Goal: Feedback & Contribution: Contribute content

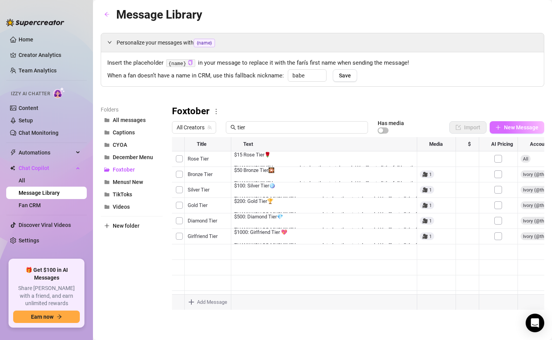
click at [500, 127] on icon "plus" at bounding box center [498, 127] width 4 height 0
type textarea "Type your message here..."
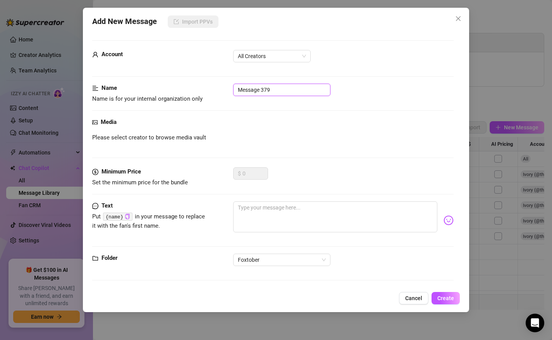
click at [253, 92] on input "Message 379" at bounding box center [281, 90] width 97 height 12
type input "Double Silver Tier"
click at [263, 215] on textarea at bounding box center [335, 217] width 205 height 31
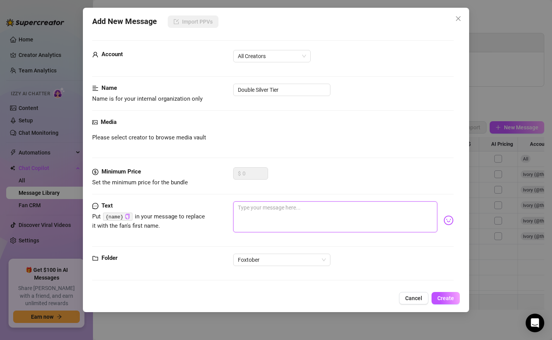
paste textarea "$100: Silver Tier🪩THANK YOU SO MUCH!!! I'll keep you updated on the stretch goa…"
type textarea "$100: Silver Tier🪩THANK YOU SO MUCH!!! I'll keep you updated on the stretch goa…"
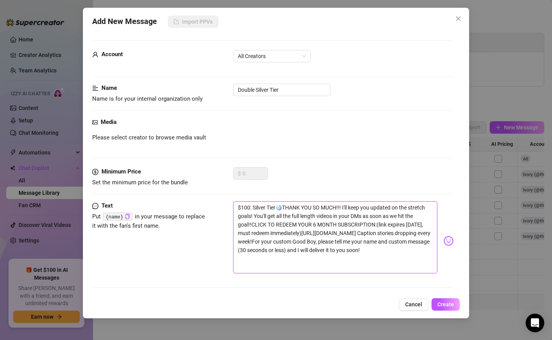
click at [342, 210] on textarea "$100: Silver Tier🪩THANK YOU SO MUCH!!! I'll keep you updated on the stretch goa…" at bounding box center [335, 238] width 205 height 72
type textarea "$100: Silver Tier🪩THANK YOU SO MUCH!!!I'll keep you updated on the stretch goal…"
type textarea "$100: Silver Tier🪩THANK YOU SO MUCH!!! I'll keep you updated on the stretch goa…"
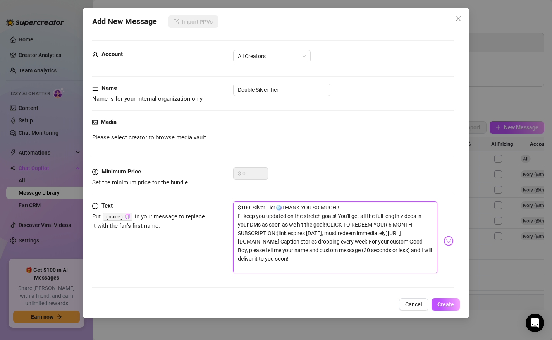
type textarea "$100: Silver Tier🪩THANK YOU SO MUCH!!! I'll keep you updated on the stretch goa…"
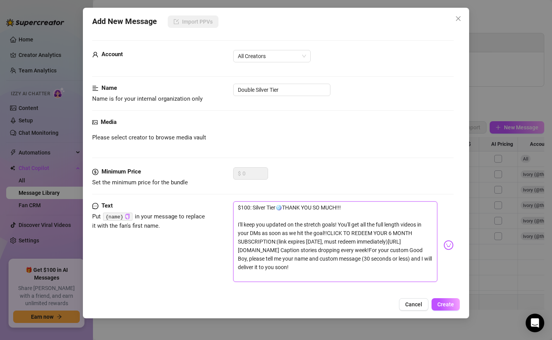
click at [329, 235] on textarea "$100: Silver Tier🪩THANK YOU SO MUCH!!! I'll keep you updated on the stretch goa…" at bounding box center [335, 242] width 205 height 81
type textarea "$100: Silver Tier🪩THANK YOU SO MUCH!!! I'll keep you updated on the stretch goa…"
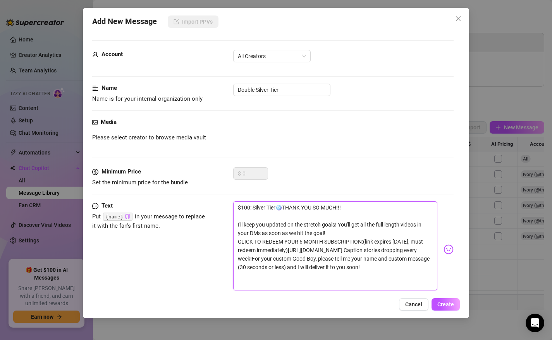
type textarea "$100: Silver Tier🪩THANK YOU SO MUCH!!! I'll keep you updated on the stretch goa…"
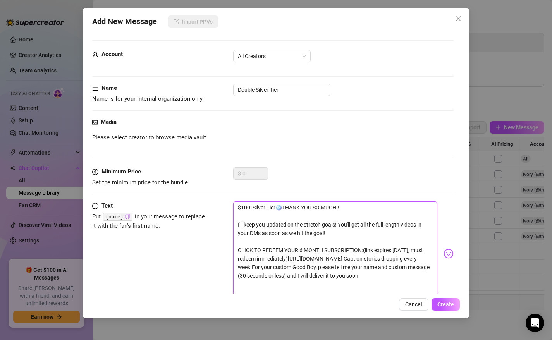
click at [302, 254] on textarea "$100: Silver Tier🪩THANK YOU SO MUCH!!! I'll keep you updated on the stretch goa…" at bounding box center [335, 251] width 205 height 98
type textarea "$100: Silver Tier🪩THANK YOU SO MUCH!!! I'll keep you updated on the stretch goa…"
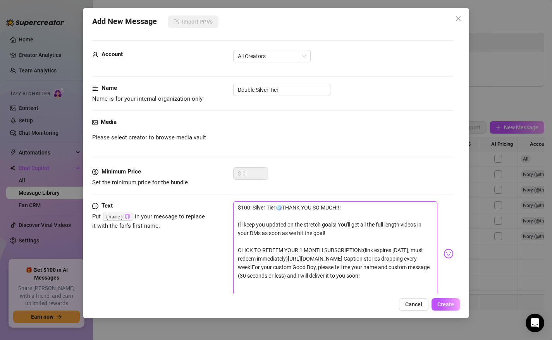
type textarea "$100: Silver Tier🪩THANK YOU SO MUCH!!! I'll keep you updated on the stretch goa…"
click at [366, 252] on textarea "$100: Silver Tier🪩THANK YOU SO MUCH!!! I'll keep you updated on the stretch goa…" at bounding box center [335, 251] width 205 height 98
type textarea "$100: Silver Tier🪩THANK YOU SO MUCH!!! I'll keep you updated on the stretch goa…"
click at [236, 268] on textarea "$100: Silver Tier🪩THANK YOU SO MUCH!!! I'll keep you updated on the stretch goa…" at bounding box center [335, 251] width 205 height 98
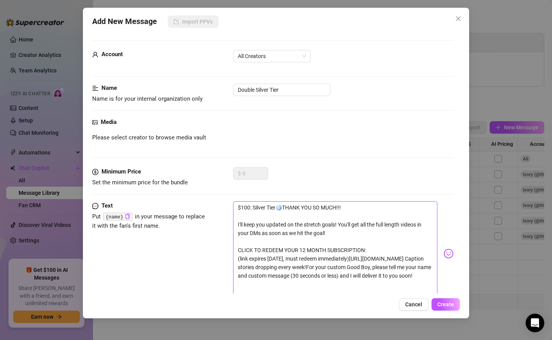
type textarea "$100: Silver Tier🪩THANK YOU SO MUCH!!! I'll keep you updated on the stretch goa…"
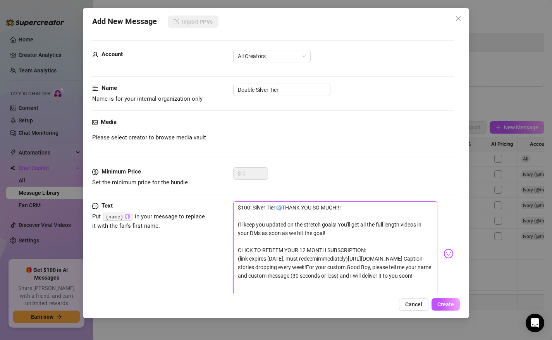
type textarea "$100: Silver Tier🪩THANK YOU SO MUCH!!! I'll keep you updated on the stretch goa…"
click at [269, 269] on textarea "$100: Silver Tier🪩THANK YOU SO MUCH!!! I'll keep you updated on the stretch goa…" at bounding box center [335, 251] width 205 height 98
type textarea "$100: Silver Tier🪩THANK YOU SO MUCH!!! I'll keep you updated on the stretch goa…"
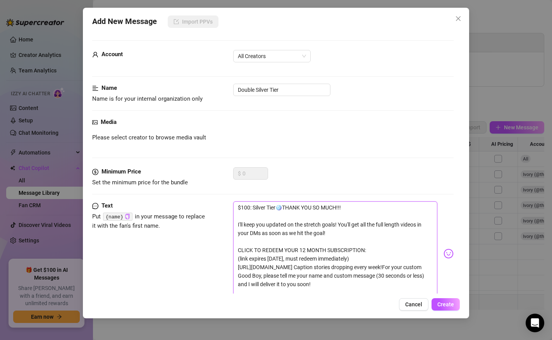
click at [426, 269] on textarea "$100: Silver Tier🪩THANK YOU SO MUCH!!! I'll keep you updated on the stretch goa…" at bounding box center [335, 251] width 205 height 98
type textarea "$100: Silver Tier🪩THANK YOU SO MUCH!!! I'll keep you updated on the stretch goa…"
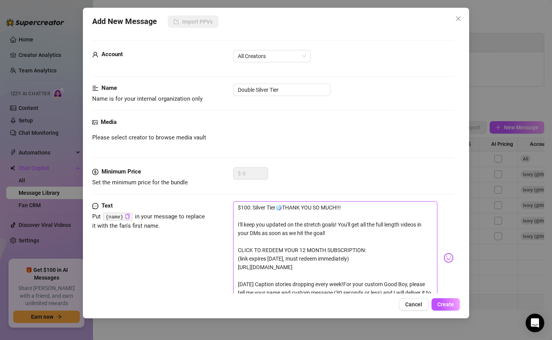
scroll to position [22, 0]
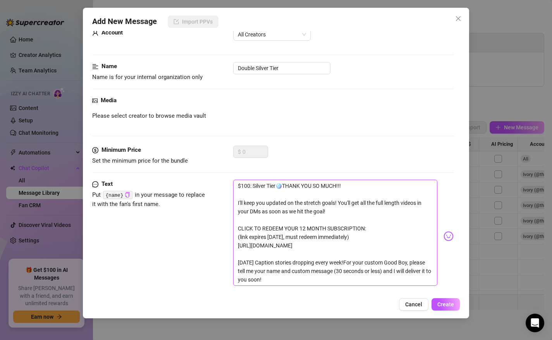
click at [354, 265] on textarea "$100: Silver Tier🪩THANK YOU SO MUCH!!! I'll keep you updated on the stretch goa…" at bounding box center [335, 233] width 205 height 106
click at [352, 268] on textarea "$100: Silver Tier🪩THANK YOU SO MUCH!!! I'll keep you updated on the stretch goa…" at bounding box center [335, 233] width 205 height 106
click at [352, 265] on textarea "$100: Silver Tier🪩THANK YOU SO MUCH!!! I'll keep you updated on the stretch goa…" at bounding box center [335, 233] width 205 height 106
type textarea "$100: Silver Tier🪩THANK YOU SO MUCH!!! I'll keep you updated on the stretch goa…"
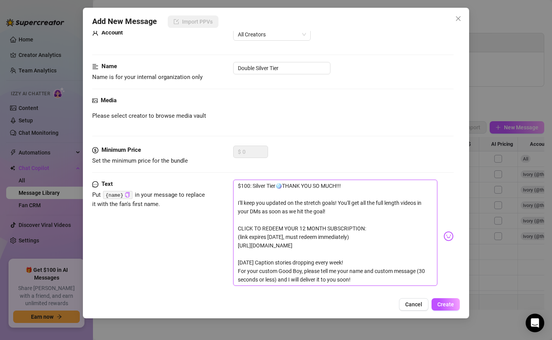
type textarea "$100: Silver Tier🪩THANK YOU SO MUCH!!! I'll keep you updated on the stretch goa…"
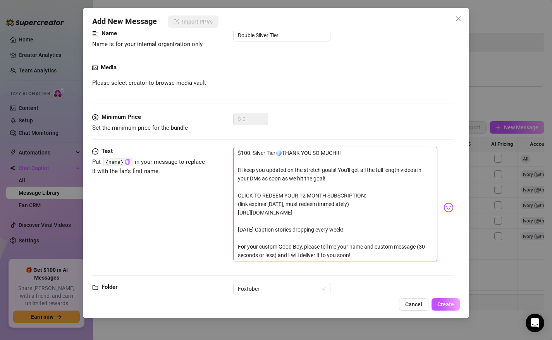
scroll to position [56, 0]
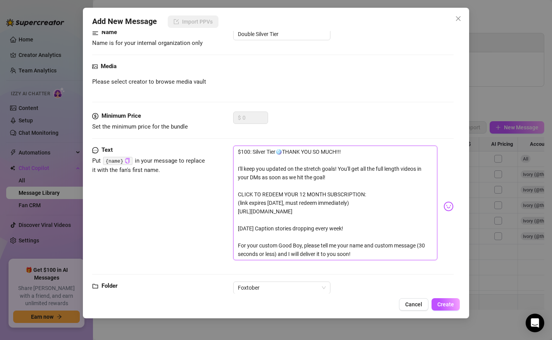
click at [279, 248] on textarea "$100: Silver Tier🪩THANK YOU SO MUCH!!! I'll keep you updated on the stretch goa…" at bounding box center [335, 203] width 205 height 115
click at [259, 247] on textarea "$100: Silver Tier🪩THANK YOU SO MUCH!!! I'll keep you updated on the stretch goa…" at bounding box center [335, 203] width 205 height 115
type textarea "$100: Silver Tier🪩THANK YOU SO MUCH!!! I'll keep you updated on the stretch goa…"
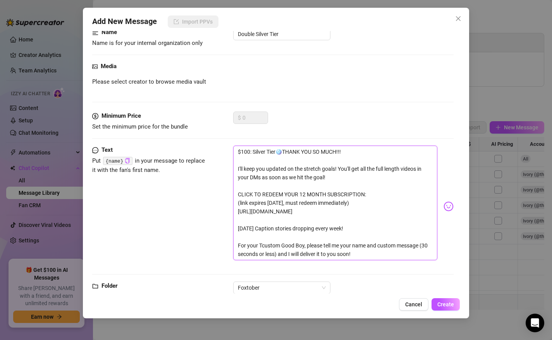
type textarea "$100: Silver Tier🪩THANK YOU SO MUCH!!! I'll keep you updated on the stretch goa…"
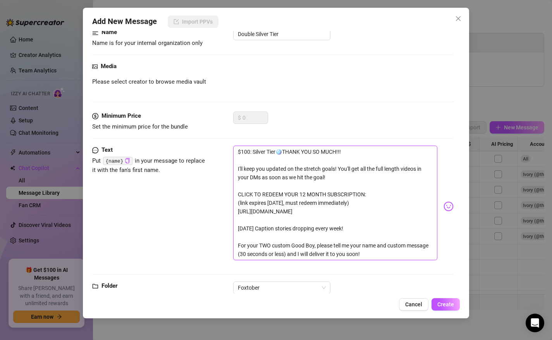
click at [315, 248] on textarea "$100: Silver Tier🪩THANK YOU SO MUCH!!! I'll keep you updated on the stretch goa…" at bounding box center [335, 203] width 205 height 115
type textarea "$100: Silver Tier🪩THANK YOU SO MUCH!!! I'll keep you updated on the stretch goa…"
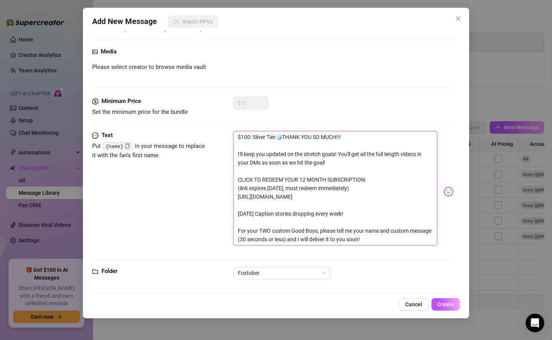
scroll to position [78, 0]
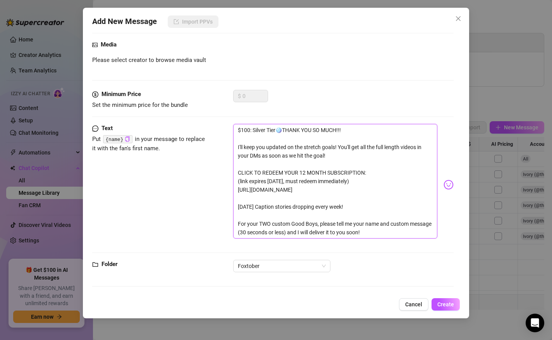
click at [393, 226] on textarea "$100: Silver Tier🪩THANK YOU SO MUCH!!! I'll keep you updated on the stretch goa…" at bounding box center [335, 181] width 205 height 115
type textarea "$100: Silver Tier🪩THANK YOU SO MUCH!!! I'll keep you updated on the stretch goa…"
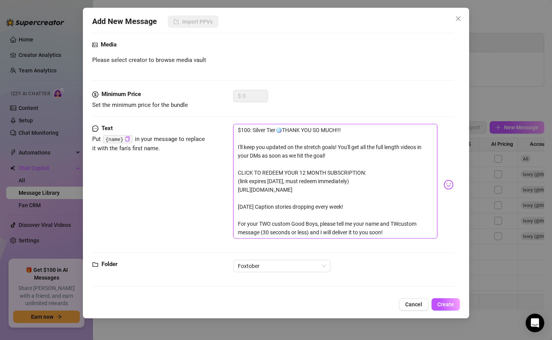
type textarea "$100: Silver Tier🪩THANK YOU SO MUCH!!! I'll keep you updated on the stretch goa…"
click at [260, 236] on textarea "$100: Silver Tier🪩THANK YOU SO MUCH!!! I'll keep you updated on the stretch goa…" at bounding box center [335, 181] width 205 height 115
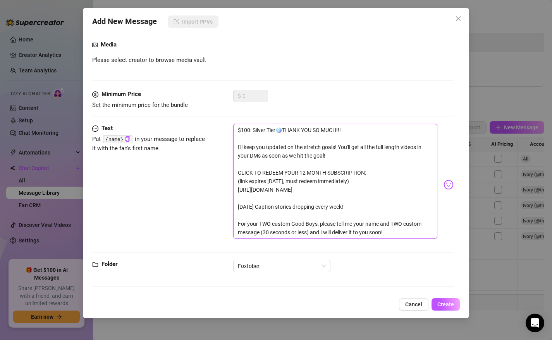
type textarea "$100: Silver Tier🪩THANK YOU SO MUCH!!! I'll keep you updated on the stretch goa…"
click at [311, 235] on textarea "$100: Silver Tier🪩THANK YOU SO MUCH!!! I'll keep you updated on the stretch goa…" at bounding box center [335, 181] width 205 height 115
type textarea "$100: Silver Tier🪩THANK YOU SO MUCH!!! I'll keep you updated on the stretch goa…"
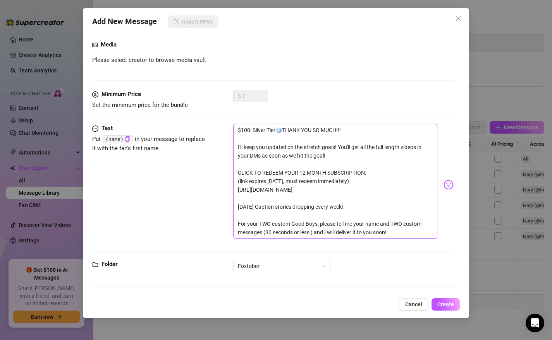
type textarea "$100: Silver Tier🪩THANK YOU SO MUCH!!! I'll keep you updated on the stretch goa…"
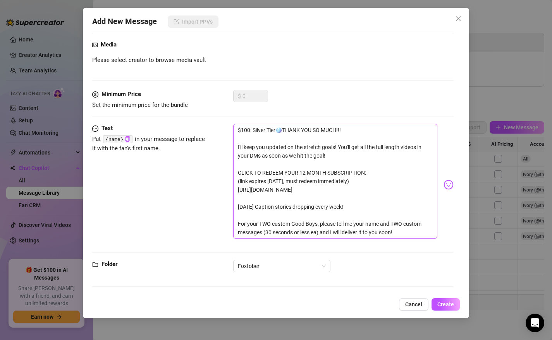
type textarea "$100: Silver Tier🪩THANK YOU SO MUCH!!! I'll keep you updated on the stretch goa…"
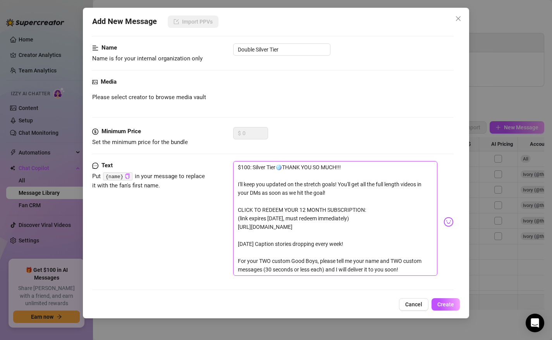
scroll to position [40, 0]
click at [243, 169] on textarea "$100: Silver Tier🪩THANK YOU SO MUCH!!! I'll keep you updated on the stretch goa…" at bounding box center [335, 219] width 205 height 115
type textarea "$00: Silver Tier🪩THANK YOU SO MUCH!!! I'll keep you updated on the stretch goal…"
type textarea "$200: Silver Tier🪩THANK YOU SO MUCH!!! I'll keep you updated on the stretch goa…"
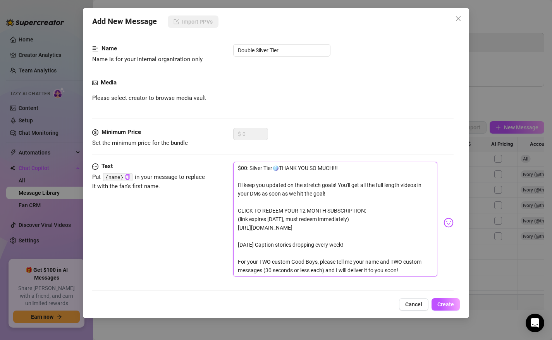
type textarea "$200: Silver Tier🪩THANK YOU SO MUCH!!! I'll keep you updated on the stretch goa…"
click at [253, 170] on textarea "$200: Silver Tier🪩THANK YOU SO MUCH!!! I'll keep you updated on the stretch goa…" at bounding box center [335, 219] width 205 height 115
type textarea "$200: DSilver Tier🪩THANK YOU SO MUCH!!! I'll keep you updated on the stretch go…"
type textarea "$200: DOSilver Tier🪩THANK YOU SO MUCH!!! I'll keep you updated on the stretch g…"
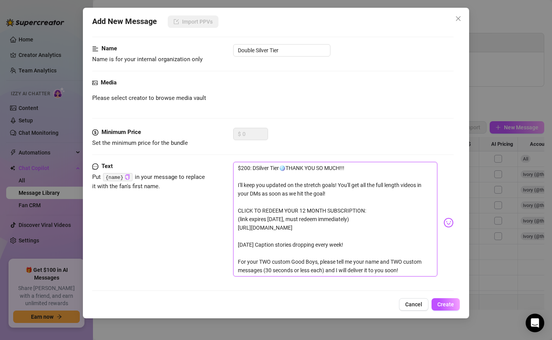
type textarea "$200: DOSilver Tier🪩THANK YOU SO MUCH!!! I'll keep you updated on the stretch g…"
type textarea "$200: DOBSilver Tier🪩THANK YOU SO MUCH!!! I'll keep you updated on the stretch …"
type textarea "$200: DOBLSilver Tier🪩THANK YOU SO MUCH!!! I'll keep you updated on the stretch…"
type textarea "$200: DOBLESilver Tier🪩THANK YOU SO MUCH!!! I'll keep you updated on the stretc…"
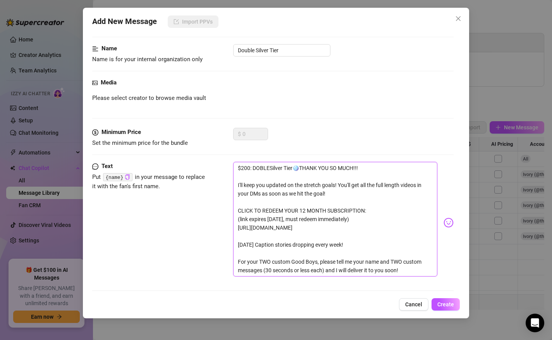
type textarea "$200: DOBLE Silver Tier🪩THANK YOU SO MUCH!!! I'll keep you updated on the stret…"
type textarea "$200: DOBLESilver Tier🪩THANK YOU SO MUCH!!! I'll keep you updated on the stretc…"
type textarea "$200: DOBLSilver Tier🪩THANK YOU SO MUCH!!! I'll keep you updated on the stretch…"
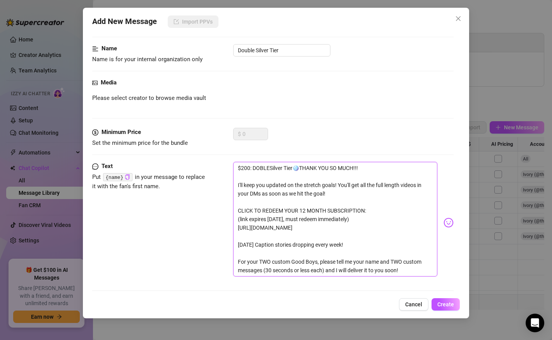
type textarea "$200: DOBLSilver Tier🪩THANK YOU SO MUCH!!! I'll keep you updated on the stretch…"
type textarea "$200: DOBSilver Tier🪩THANK YOU SO MUCH!!! I'll keep you updated on the stretch …"
type textarea "$200: DOSilver Tier🪩THANK YOU SO MUCH!!! I'll keep you updated on the stretch g…"
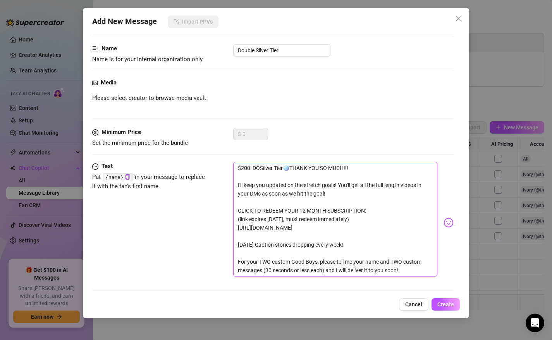
type textarea "$200: DOUSilver Tier🪩THANK YOU SO MUCH!!! I'll keep you updated on the stretch …"
type textarea "$200: DOUBSilver Tier🪩THANK YOU SO MUCH!!! I'll keep you updated on the stretch…"
type textarea "$200: DOUBLSilver Tier🪩THANK YOU SO MUCH!!! I'll keep you updated on the stretc…"
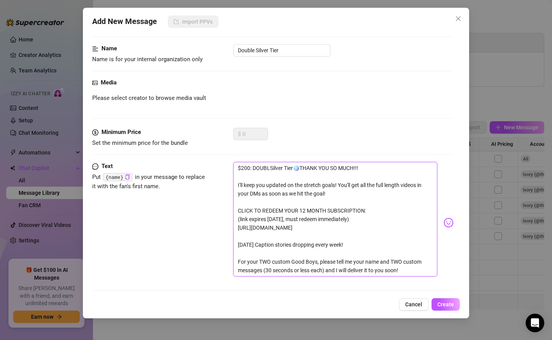
type textarea "$200: DOUBLESilver Tier🪩THANK YOU SO MUCH!!! I'll keep you updated on the stret…"
type textarea "$200: DOUBLE Silver Tier🪩THANK YOU SO MUCH!!! I'll keep you updated on the stre…"
click at [280, 167] on textarea "$200: DOUBLE Silver Tier🪩THANK YOU SO MUCH!!! I'll keep you updated on the stre…" at bounding box center [335, 219] width 205 height 115
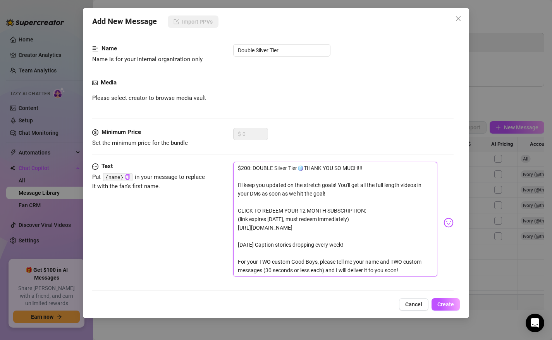
click at [283, 169] on textarea "$200: DOUBLE Silver Tier🪩THANK YOU SO MUCH!!! I'll keep you updated on the stre…" at bounding box center [335, 219] width 205 height 115
type textarea "$200: DOUBLE S Tier🪩THANK YOU SO MUCH!!! I'll keep you updated on the stretch g…"
type textarea "$200: DOUBLE SI Tier🪩THANK YOU SO MUCH!!! I'll keep you updated on the stretch …"
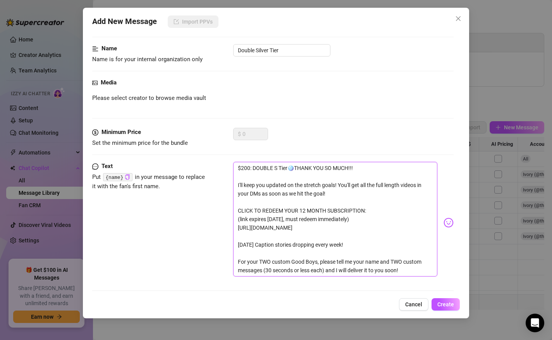
type textarea "$200: DOUBLE SI Tier🪩THANK YOU SO MUCH!!! I'll keep you updated on the stretch …"
type textarea "$200: DOUBLE SIL Tier🪩THANK YOU SO MUCH!!! I'll keep you updated on the stretch…"
type textarea "$200: DOUBLE SILV Tier🪩THANK YOU SO MUCH!!! I'll keep you updated on the stretc…"
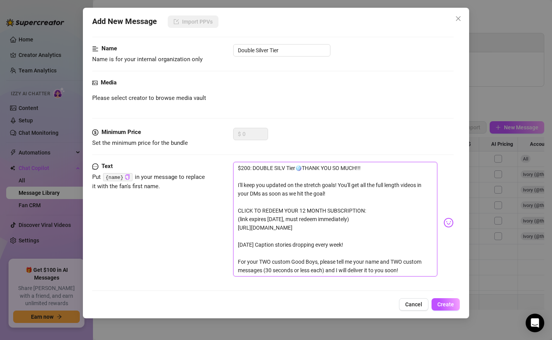
type textarea "$200: DOUBLE SILVE Tier🪩THANK YOU SO MUCH!!! I'll keep you updated on the stret…"
type textarea "$200: DOUBLE SILVER Tier🪩THANK YOU SO MUCH!!! I'll keep you updated on the stre…"
click at [308, 171] on textarea "$200: DOUBLE SILVER Tier🪩THANK YOU SO MUCH!!! I'll keep you updated on the stre…" at bounding box center [335, 219] width 205 height 115
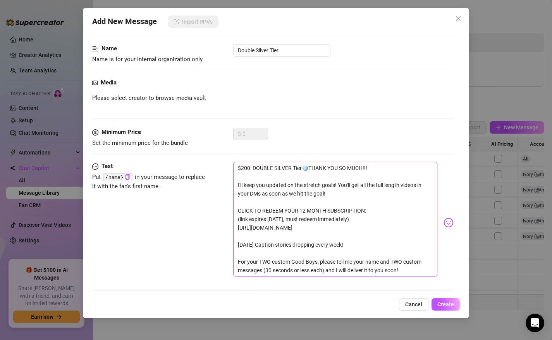
type textarea "$200: DOUBLE SILVER Tier🪩 THANK YOU SO MUCH!!! I'll keep you updated on the str…"
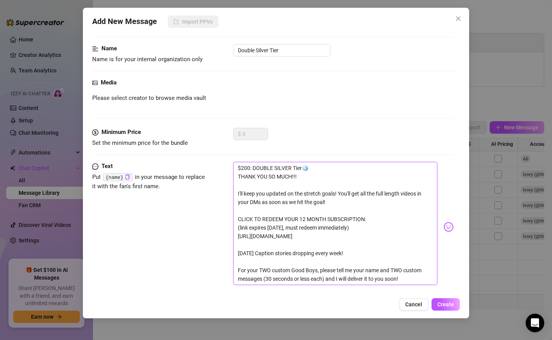
type textarea "$200: DOUBLE SILVER Tier🪩 THANK YOU SO MUCH!!! I'll keep you updated on the str…"
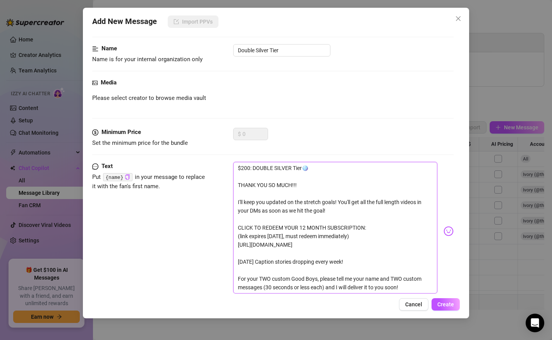
click at [235, 201] on textarea "$200: DOUBLE SILVER Tier🪩 THANK YOU SO MUCH!!! I'll keep you updated on the str…" at bounding box center [335, 228] width 205 height 132
type textarea "$200: DOUBLE SILVER Tier🪩 THANK YOU SO MUCH!!! I'll keep you updated on the str…"
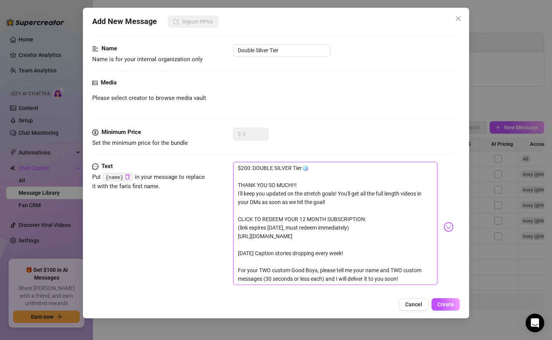
type textarea "$200: DOUBLE SILVER Tier🪩 THANK YOU SO MUCH!!!I'll keep you updated on the stre…"
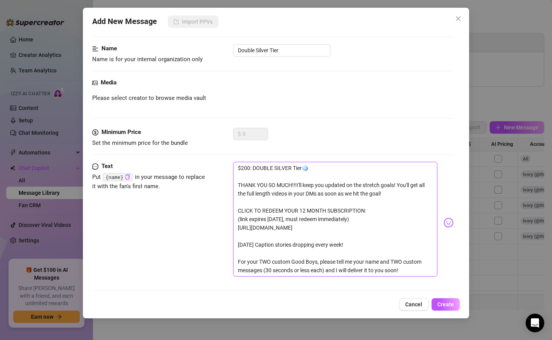
type textarea "$200: DOUBLE SILVER Tier🪩 THANK YOU SO MUCH!!! I'll keep you updated on the str…"
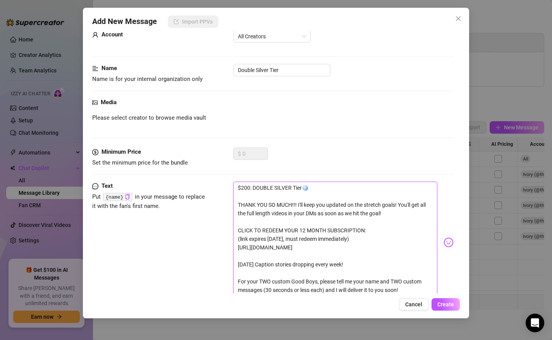
scroll to position [0, 0]
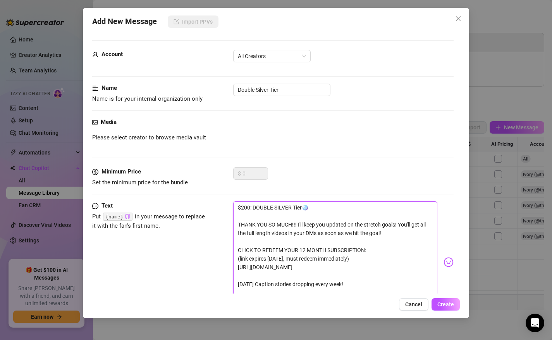
drag, startPoint x: 308, startPoint y: 208, endPoint x: 303, endPoint y: 208, distance: 5.1
click at [303, 208] on textarea "$200: DOUBLE SILVER Tier🪩 THANK YOU SO MUCH!!! I'll keep you updated on the str…" at bounding box center [335, 259] width 205 height 115
paste textarea "🪩"
type textarea "$200: DOUBLE SILVER Tier🪩🪩 THANK YOU SO MUCH!!! I'll keep you updated on the st…"
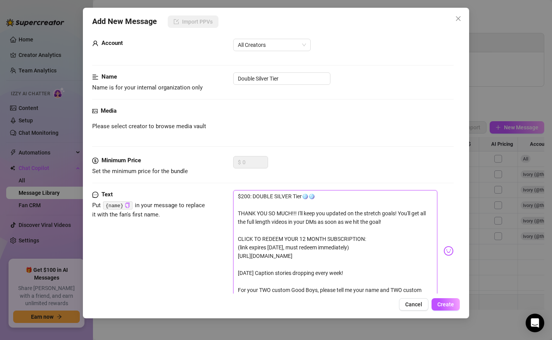
scroll to position [16, 0]
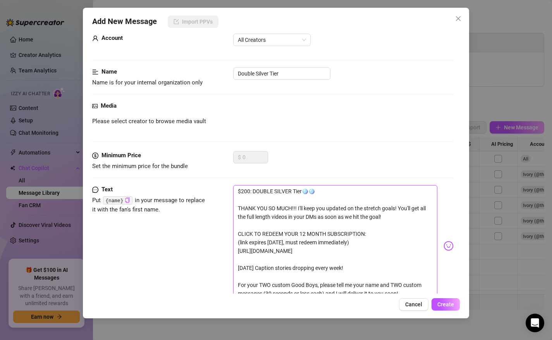
type textarea "$200: DOUBLE SILVER Tier🪩🪩 THANK YOU SO MUCH!!! I'll keep you updated on the st…"
drag, startPoint x: 427, startPoint y: 253, endPoint x: 236, endPoint y: 253, distance: 191.1
click at [236, 253] on textarea "$200: DOUBLE SILVER Tier🪩🪩 THANK YOU SO MUCH!!! I'll keep you updated on the st…" at bounding box center [335, 242] width 205 height 115
paste textarea "mgl7k7eploat6hndo76uefmee71f5i6s"
type textarea "$200: DOUBLE SILVER Tier🪩🪩 THANK YOU SO MUCH!!! I'll keep you updated on the st…"
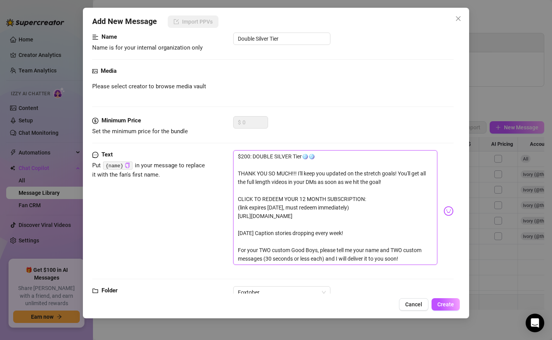
scroll to position [0, 0]
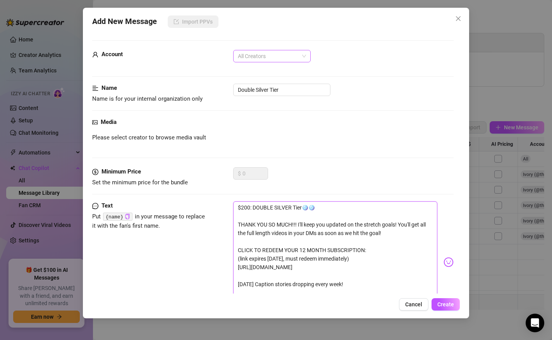
click at [251, 57] on span "All Creators" at bounding box center [272, 56] width 68 height 12
type textarea "$200: DOUBLE SILVER Tier🪩🪩 THANK YOU SO MUCH!!! I'll keep you updated on the st…"
click at [257, 86] on div "Ivory (@theivoryfox)" at bounding box center [272, 84] width 65 height 9
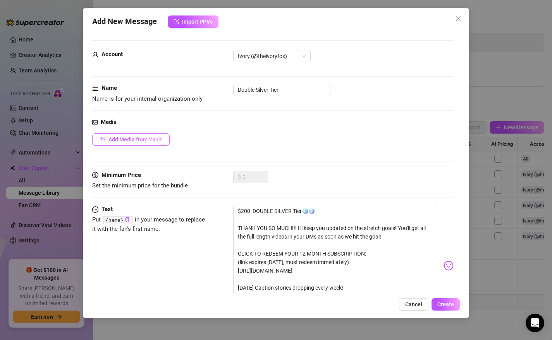
click at [111, 140] on span "Add Media from Vault" at bounding box center [135, 139] width 53 height 6
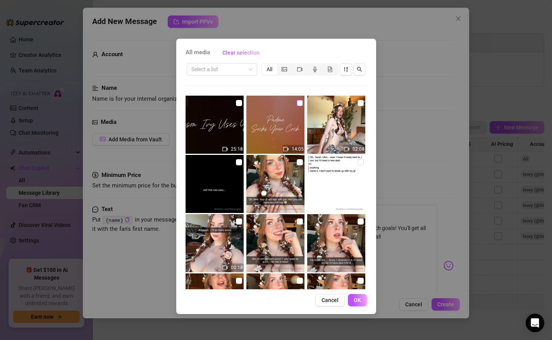
click at [300, 103] on input "checkbox" at bounding box center [300, 103] width 6 height 6
checkbox input "true"
click at [355, 297] on button "OK" at bounding box center [357, 300] width 19 height 12
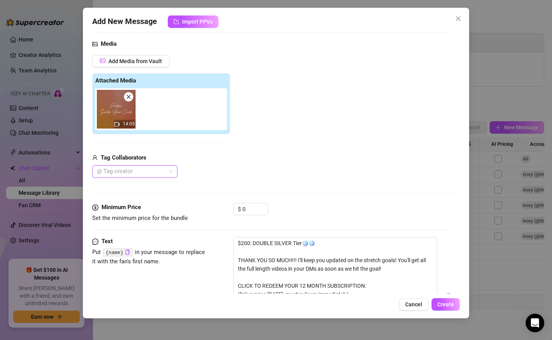
scroll to position [79, 0]
click at [169, 171] on div "@ Tag creator" at bounding box center [134, 171] width 85 height 12
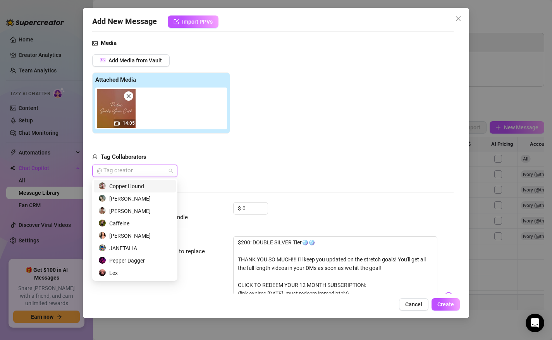
click at [133, 187] on div "Copper Hound" at bounding box center [134, 186] width 73 height 9
click at [260, 183] on div "Media Add Media from Vault Attached Media 14:05 Tag Collaborators Copper Hound" at bounding box center [273, 121] width 362 height 164
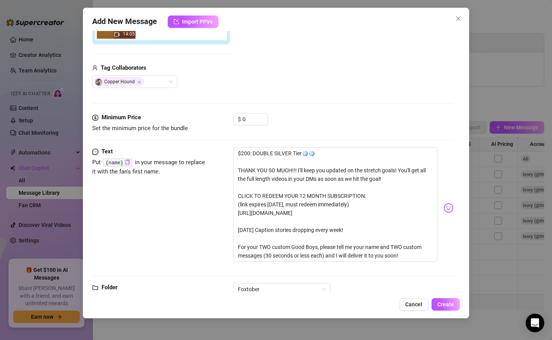
scroll to position [191, 0]
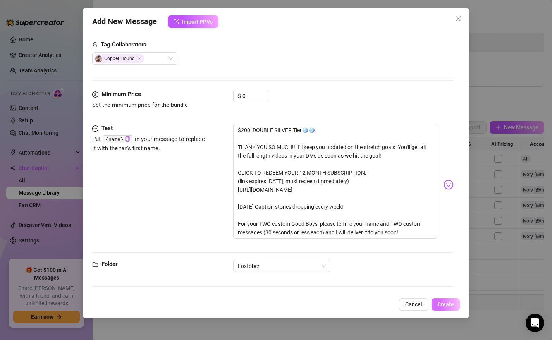
click at [442, 302] on span "Create" at bounding box center [446, 305] width 17 height 6
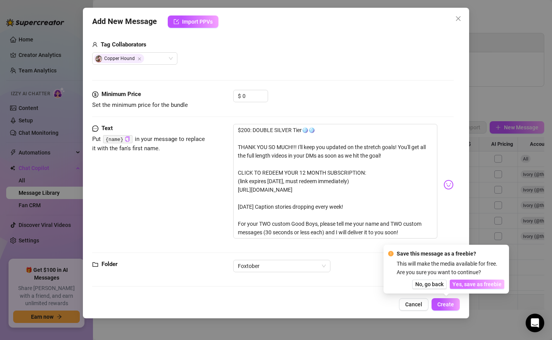
click at [476, 284] on span "Yes, save as freebie" at bounding box center [477, 284] width 49 height 6
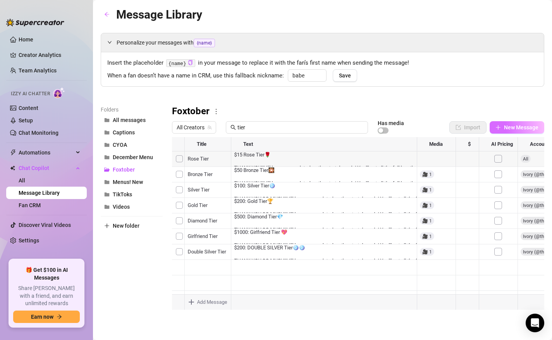
click at [500, 130] on icon "plus" at bounding box center [498, 127] width 5 height 5
type textarea "Type your message here..."
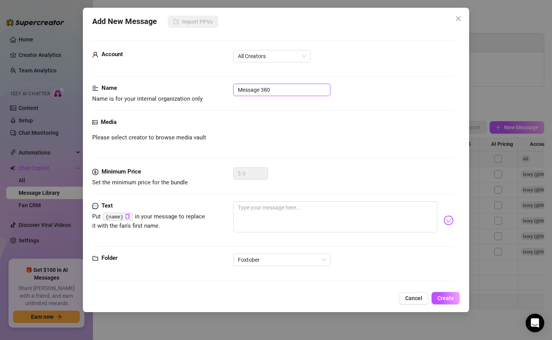
click at [262, 86] on input "Message 380" at bounding box center [281, 90] width 97 height 12
click at [273, 52] on span "All Creators" at bounding box center [272, 56] width 68 height 12
type input "Double Gold Tier"
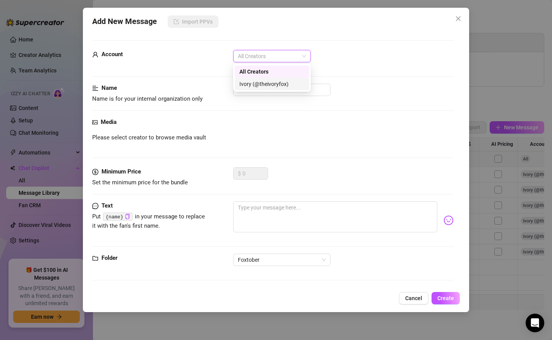
click at [257, 85] on div "Ivory (@theivoryfox)" at bounding box center [272, 84] width 65 height 9
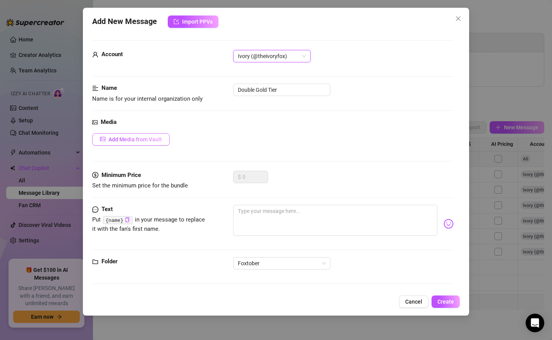
click at [142, 137] on span "Add Media from Vault" at bounding box center [135, 139] width 53 height 6
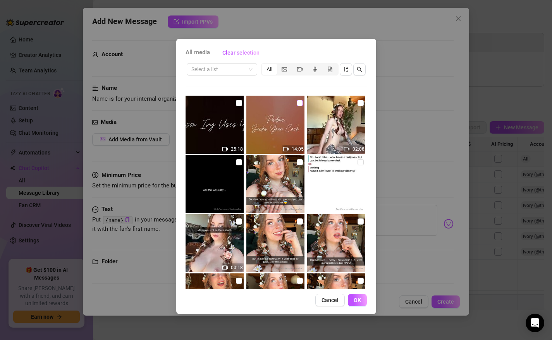
click at [297, 103] on input "checkbox" at bounding box center [300, 103] width 6 height 6
checkbox input "true"
click at [355, 298] on span "OK" at bounding box center [357, 300] width 7 height 6
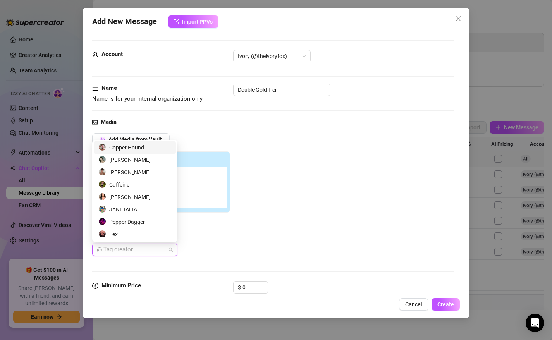
click at [143, 252] on div at bounding box center [131, 250] width 74 height 11
click at [152, 147] on div "Copper Hound" at bounding box center [134, 147] width 73 height 9
click at [344, 174] on div "Add Media from Vault Attached Media 14:05 Tag Collaborators Copper Hound" at bounding box center [273, 194] width 362 height 123
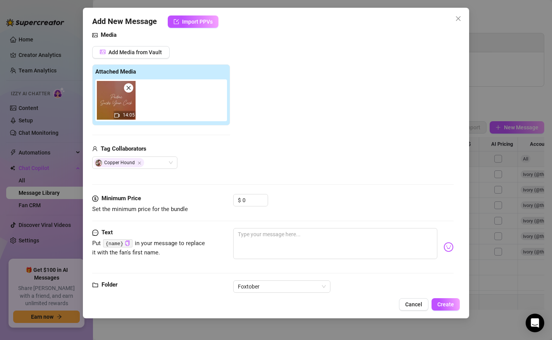
scroll to position [108, 0]
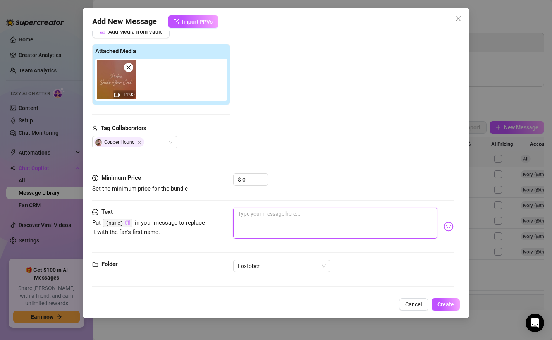
click at [260, 222] on textarea at bounding box center [335, 223] width 205 height 31
paste textarea "$200: Gold Tier🏆 THANK YOU SO MUCH!!! I'll keep you updated on the stretch goal…"
type textarea "$200: Gold Tier🏆 THANK YOU SO MUCH!!! I'll keep you updated on the stretch goal…"
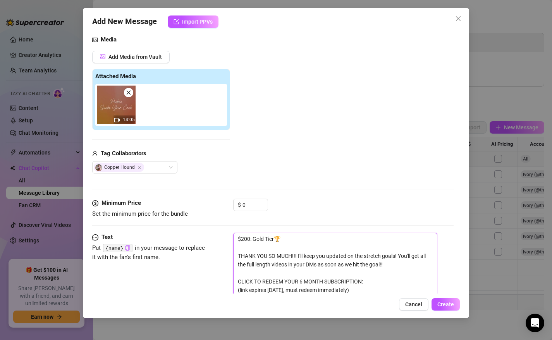
scroll to position [67, 0]
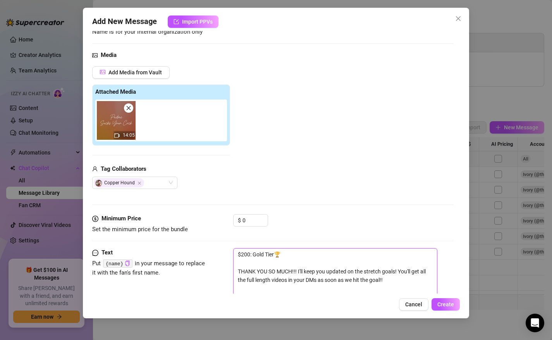
click at [243, 256] on textarea "$200: Gold Tier🏆 THANK YOU SO MUCH!!! I'll keep you updated on the stretch goal…" at bounding box center [335, 318] width 205 height 140
type textarea "$00: Gold Tier🏆 THANK YOU SO MUCH!!! I'll keep you updated on the stretch goals…"
type textarea "$400: Gold Tier🏆 THANK YOU SO MUCH!!! I'll keep you updated on the stretch goal…"
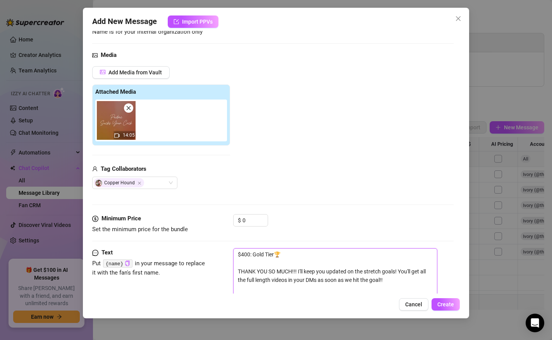
click at [253, 257] on textarea "$400: Gold Tier🏆 THANK YOU SO MUCH!!! I'll keep you updated on the stretch goal…" at bounding box center [335, 318] width 205 height 140
type textarea "$400: DGold Tier🏆 THANK YOU SO MUCH!!! I'll keep you updated on the stretch goa…"
type textarea "$400: DOGold Tier🏆 THANK YOU SO MUCH!!! I'll keep you updated on the stretch go…"
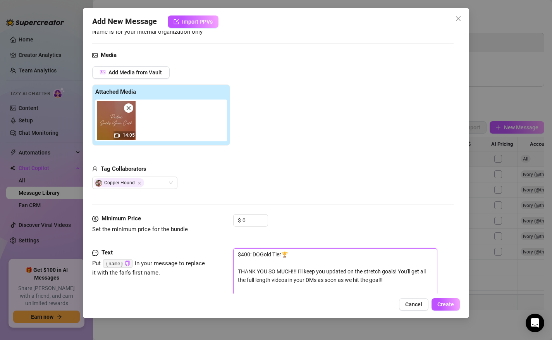
type textarea "$400: DOUGold Tier🏆 THANK YOU SO MUCH!!! I'll keep you updated on the stretch g…"
type textarea "$400: DOUBGold Tier🏆 THANK YOU SO MUCH!!! I'll keep you updated on the stretch …"
type textarea "$400: DOUBLGold Tier🏆 THANK YOU SO MUCH!!! I'll keep you updated on the stretch…"
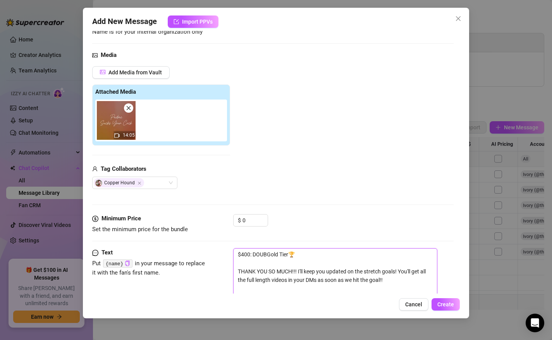
type textarea "$400: DOUBLGold Tier🏆 THANK YOU SO MUCH!!! I'll keep you updated on the stretch…"
type textarea "$400: DOUBLEGold Tier🏆 THANK YOU SO MUCH!!! I'll keep you updated on the stretc…"
type textarea "$400: DOUBLE Gold Tier🏆 THANK YOU SO MUCH!!! I'll keep you updated on the stret…"
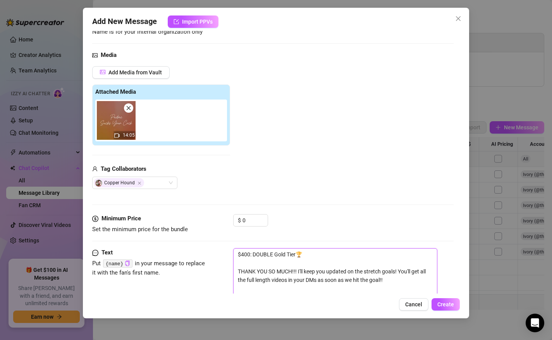
click at [281, 256] on textarea "$400: DOUBLE Gold Tier🏆 THANK YOU SO MUCH!!! I'll keep you updated on the stret…" at bounding box center [335, 318] width 205 height 140
type textarea "$400: DOUBLE G Tier🏆 THANK YOU SO MUCH!!! I'll keep you updated on the stretch …"
type textarea "$400: DOUBLE GO Tier🏆 THANK YOU SO MUCH!!! I'll keep you updated on the stretch…"
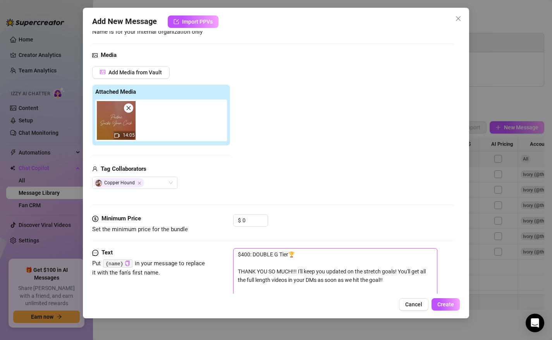
type textarea "$400: DOUBLE GO Tier🏆 THANK YOU SO MUCH!!! I'll keep you updated on the stretch…"
type textarea "$400: DOUBLE GOL Tier🏆 THANK YOU SO MUCH!!! I'll keep you updated on the stretc…"
type textarea "$400: DOUBLE GOLD Tier🏆 THANK YOU SO MUCH!!! I'll keep you updated on the stret…"
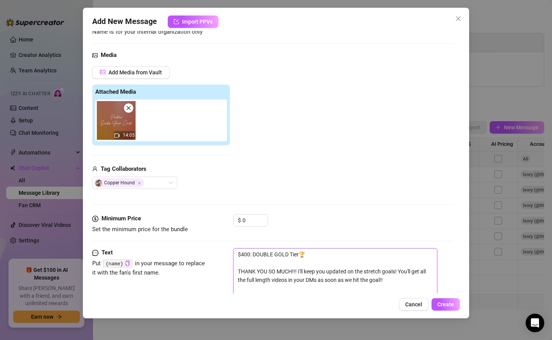
click at [301, 257] on textarea "$400: DOUBLE GOLD Tier🏆 THANK YOU SO MUCH!!! I'll keep you updated on the stret…" at bounding box center [335, 318] width 205 height 140
click at [313, 256] on textarea "$400: DOUBLE GOLD Tier🏆 THANK YOU SO MUCH!!! I'll keep you updated on the stret…" at bounding box center [335, 318] width 205 height 140
paste textarea "🏆"
type textarea "$400: DOUBLE GOLD Tier🏆🏆 THANK YOU SO MUCH!!! I'll keep you updated on the stre…"
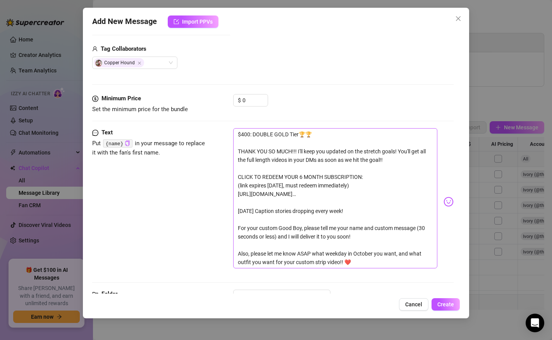
scroll to position [189, 0]
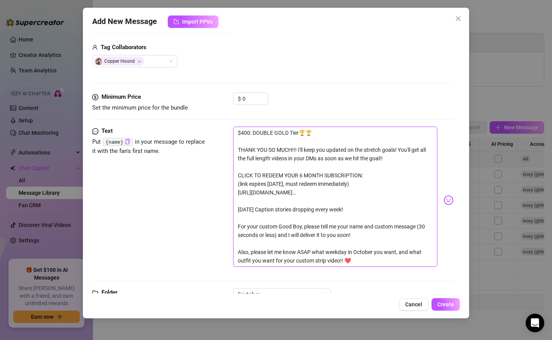
click at [328, 255] on textarea "$400: DOUBLE GOLD Tier🏆🏆 THANK YOU SO MUCH!!! I'll keep you updated on the stre…" at bounding box center [335, 197] width 205 height 140
type textarea "$400: DOUBLE GOLD Tier🏆🏆 THANK YOU SO MUCH!!! I'll keep you updated on the stre…"
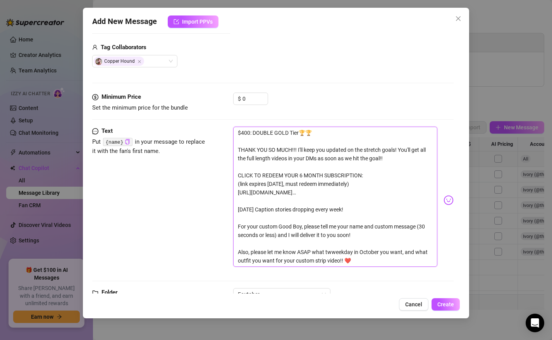
type textarea "$400: DOUBLE GOLD Tier🏆🏆 THANK YOU SO MUCH!!! I'll keep you updated on the stre…"
click at [358, 256] on textarea "$400: DOUBLE GOLD Tier🏆🏆 THANK YOU SO MUCH!!! I'll keep you updated on the stre…" at bounding box center [335, 197] width 205 height 140
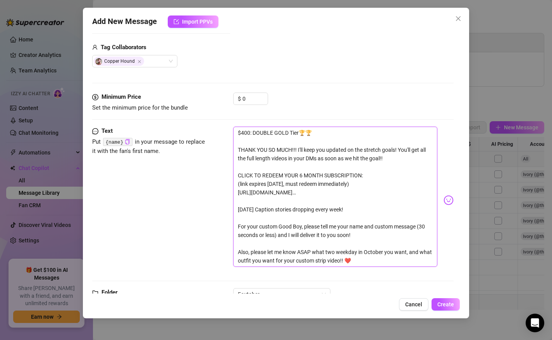
type textarea "$400: DOUBLE GOLD Tier🏆🏆 THANK YOU SO MUCH!!! I'll keep you updated on the stre…"
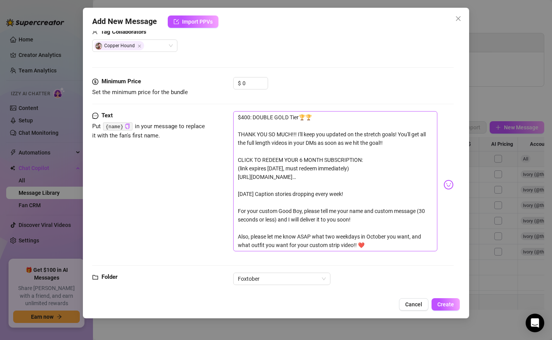
scroll to position [207, 0]
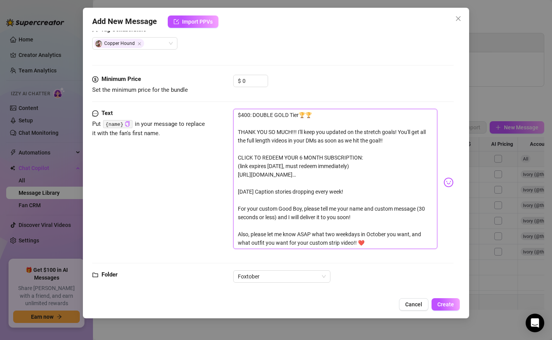
click at [331, 236] on textarea "$400: DOUBLE GOLD Tier🏆🏆 THANK YOU SO MUCH!!! I'll keep you updated on the stre…" at bounding box center [335, 179] width 205 height 140
type textarea "$400: DOUBLE GOLD Tier🏆🏆 THANK YOU SO MUCH!!! I'll keep you updated on the stre…"
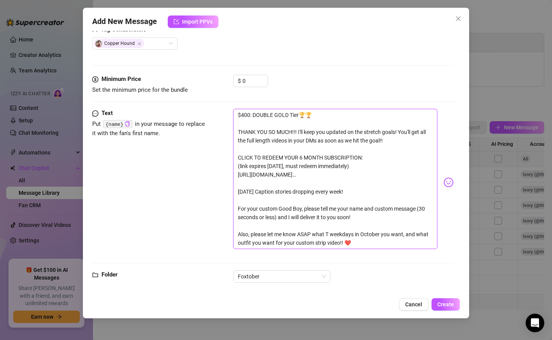
type textarea "$400: DOUBLE GOLD Tier🏆🏆 THANK YOU SO MUCH!!! I'll keep you updated on the stre…"
click at [251, 245] on textarea "$400: DOUBLE GOLD Tier🏆🏆 THANK YOU SO MUCH!!! I'll keep you updated on the stre…" at bounding box center [335, 179] width 205 height 140
type textarea "$400: DOUBLE GOLD Tier🏆🏆 THANK YOU SO MUCH!!! I'll keep you updated on the stre…"
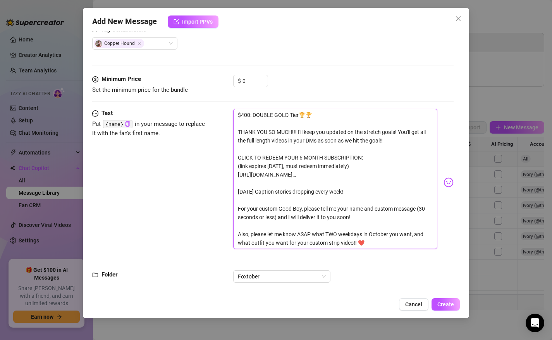
type textarea "$400: DOUBLE GOLD Tier🏆🏆 THANK YOU SO MUCH!!! I'll keep you updated on the stre…"
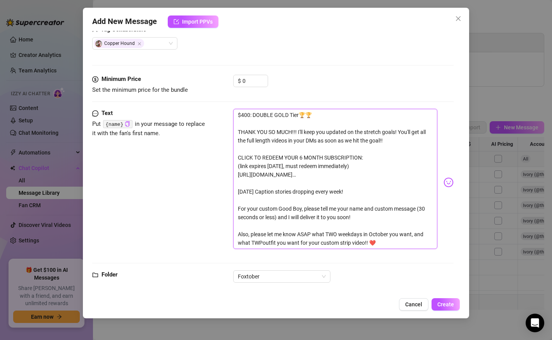
type textarea "$400: DOUBLE GOLD Tier🏆🏆 THANK YOU SO MUCH!!! I'll keep you updated on the stre…"
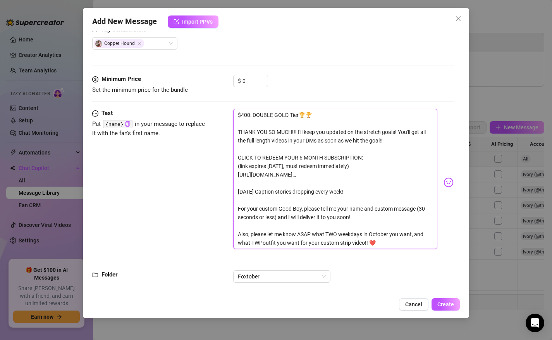
type textarea "$400: DOUBLE GOLD Tier🏆🏆 THANK YOU SO MUCH!!! I'll keep you updated on the stre…"
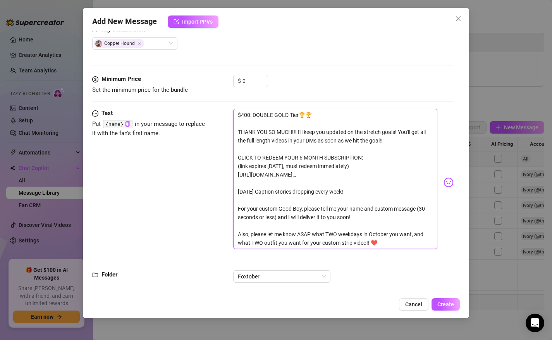
type textarea "$400: DOUBLE GOLD Tier🏆🏆 THANK YOU SO MUCH!!! I'll keep you updated on the stre…"
click at [369, 245] on textarea "$400: DOUBLE GOLD Tier🏆🏆 THANK YOU SO MUCH!!! I'll keep you updated on the stre…" at bounding box center [335, 179] width 205 height 140
type textarea "$400: DOUBLE GOLD Tier🏆🏆 THANK YOU SO MUCH!!! I'll keep you updated on the stre…"
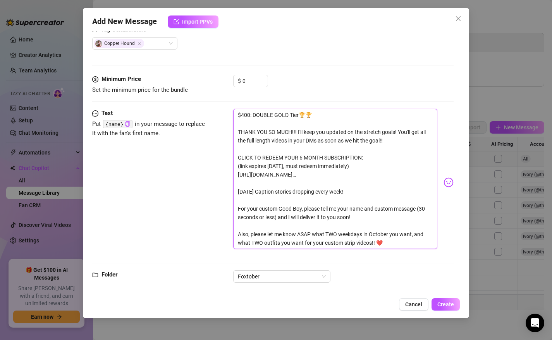
click at [302, 160] on textarea "$400: DOUBLE GOLD Tier🏆🏆 THANK YOU SO MUCH!!! I'll keep you updated on the stre…" at bounding box center [335, 179] width 205 height 140
type textarea "$400: DOUBLE GOLD Tier🏆🏆 THANK YOU SO MUCH!!! I'll keep you updated on the stre…"
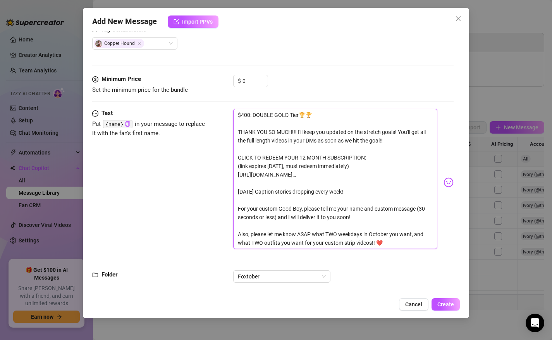
click at [260, 210] on textarea "$400: DOUBLE GOLD Tier🏆🏆 THANK YOU SO MUCH!!! I'll keep you updated on the stre…" at bounding box center [335, 179] width 205 height 140
click at [314, 212] on textarea "$400: DOUBLE GOLD Tier🏆🏆 THANK YOU SO MUCH!!! I'll keep you updated on the stre…" at bounding box center [335, 179] width 205 height 140
click at [259, 220] on textarea "$400: DOUBLE GOLD Tier🏆🏆 THANK YOU SO MUCH!!! I'll keep you updated on the stre…" at bounding box center [335, 179] width 205 height 140
click at [311, 219] on textarea "$400: DOUBLE GOLD Tier🏆🏆 THANK YOU SO MUCH!!! I'll keep you updated on the stre…" at bounding box center [335, 179] width 205 height 140
click at [393, 211] on textarea "$400: DOUBLE GOLD Tier🏆🏆 THANK YOU SO MUCH!!! I'll keep you updated on the stre…" at bounding box center [335, 179] width 205 height 140
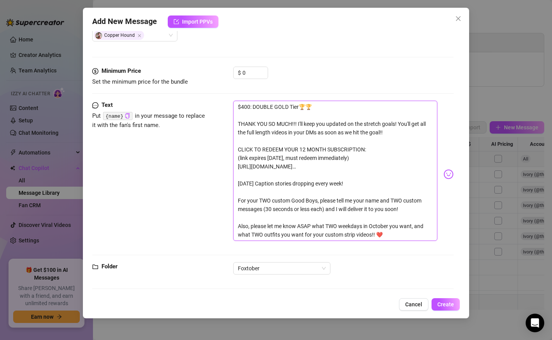
scroll to position [217, 0]
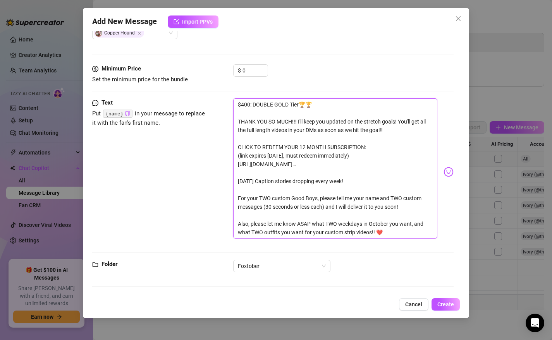
drag, startPoint x: 320, startPoint y: 165, endPoint x: 234, endPoint y: 166, distance: 86.1
click at [234, 166] on textarea "$400: DOUBLE GOLD Tier🏆🏆 THANK YOU SO MUCH!!! I'll keep you updated on the stre…" at bounding box center [335, 168] width 205 height 140
paste textarea "fox/trial/mgl7k7eploat6hndo76uefmee71f5i6s"
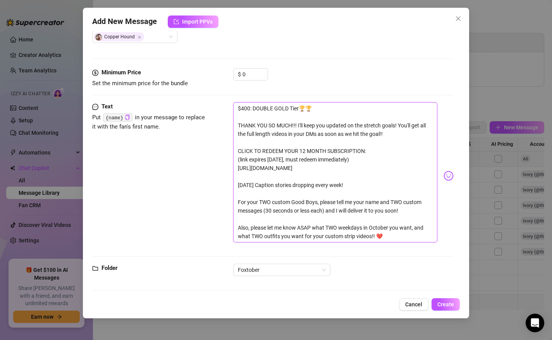
scroll to position [215, 0]
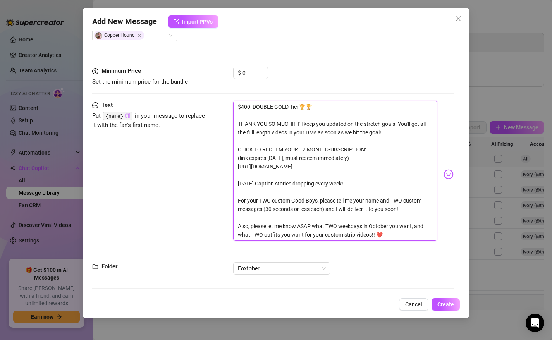
click at [305, 152] on textarea "$400: DOUBLE GOLD Tier🏆🏆 THANK YOU SO MUCH!!! I'll keep you updated on the stre…" at bounding box center [335, 171] width 205 height 140
click at [267, 200] on textarea "$400: DOUBLE GOLD Tier🏆🏆 THANK YOU SO MUCH!!! I'll keep you updated on the stre…" at bounding box center [335, 171] width 205 height 140
click at [305, 203] on textarea "$400: DOUBLE GOLD Tier🏆🏆 THANK YOU SO MUCH!!! I'll keep you updated on the stre…" at bounding box center [335, 171] width 205 height 140
click at [383, 203] on textarea "$400: DOUBLE GOLD Tier🏆🏆 THANK YOU SO MUCH!!! I'll keep you updated on the stre…" at bounding box center [335, 171] width 205 height 140
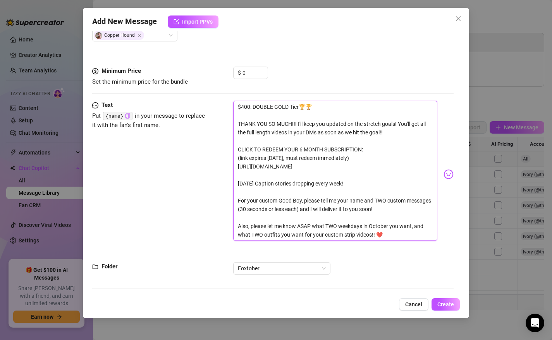
click at [383, 203] on textarea "$400: DOUBLE GOLD Tier🏆🏆 THANK YOU SO MUCH!!! I'll keep you updated on the stre…" at bounding box center [335, 171] width 205 height 140
click at [419, 203] on textarea "$400: DOUBLE GOLD Tier🏆🏆 THANK YOU SO MUCH!!! I'll keep you updated on the stre…" at bounding box center [335, 171] width 205 height 140
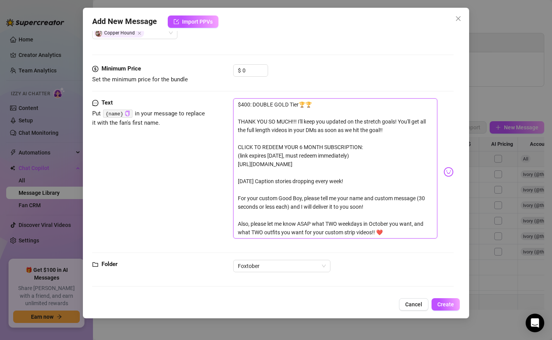
drag, startPoint x: 236, startPoint y: 166, endPoint x: 425, endPoint y: 169, distance: 188.4
click at [425, 169] on textarea "$400: DOUBLE GOLD Tier🏆🏆 THANK YOU SO MUCH!!! I'll keep you updated on the stre…" at bounding box center [335, 168] width 205 height 140
paste textarea "48km4uzdjrg9mc3armosiq303nkeps1x"
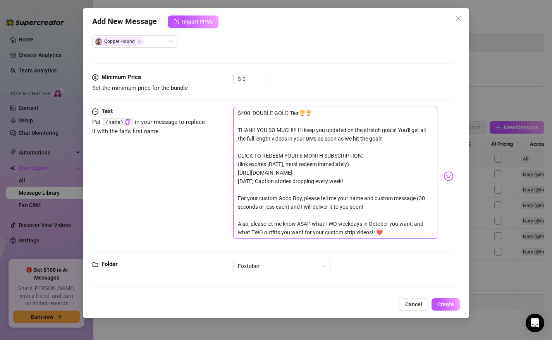
scroll to position [209, 0]
click at [336, 190] on textarea "$400: DOUBLE GOLD Tier🏆🏆 THANK YOU SO MUCH!!! I'll keep you updated on the stre…" at bounding box center [335, 173] width 205 height 132
click at [448, 302] on span "Create" at bounding box center [446, 305] width 17 height 6
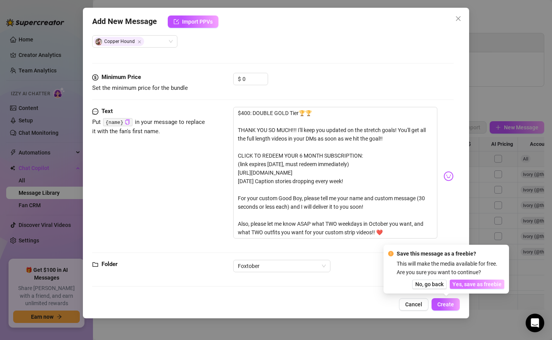
click at [462, 282] on span "Yes, save as freebie" at bounding box center [477, 284] width 49 height 6
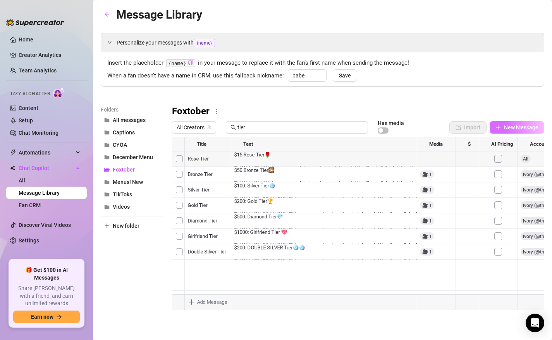
click at [515, 130] on span "New Message" at bounding box center [521, 127] width 34 height 6
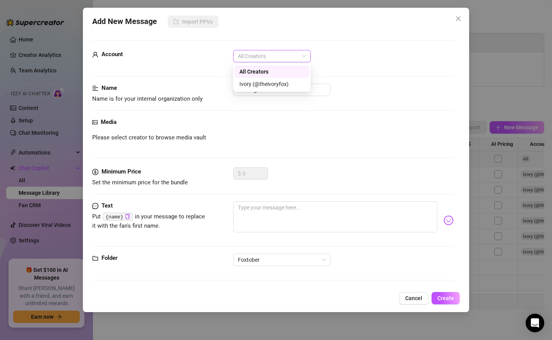
click at [255, 57] on span "All Creators" at bounding box center [272, 56] width 68 height 12
click at [261, 48] on form "Account All Creators Name Name is for your internal organization only Message 3…" at bounding box center [273, 163] width 362 height 247
click at [260, 53] on span "All Creators" at bounding box center [272, 56] width 68 height 12
click at [261, 82] on div "Ivory (@theivoryfox)" at bounding box center [272, 84] width 65 height 9
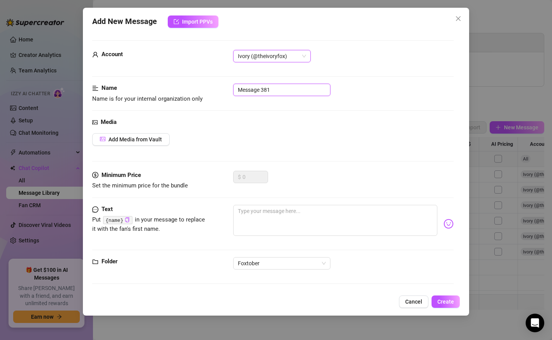
click at [251, 89] on input "Message 381" at bounding box center [281, 90] width 97 height 12
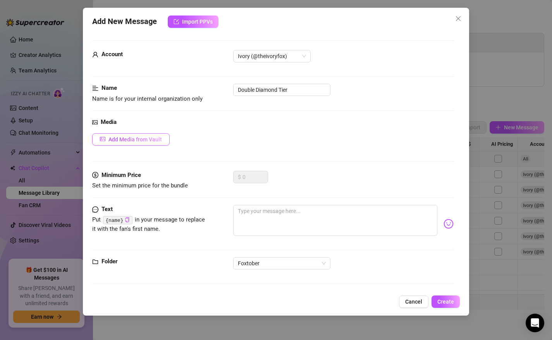
click at [121, 145] on button "Add Media from Vault" at bounding box center [131, 139] width 78 height 12
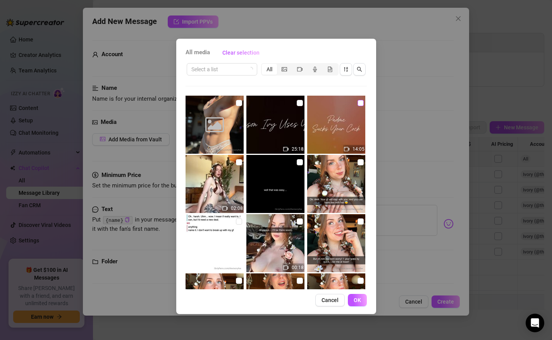
click at [360, 102] on input "checkbox" at bounding box center [361, 103] width 6 height 6
click at [360, 301] on span "OK" at bounding box center [357, 300] width 7 height 6
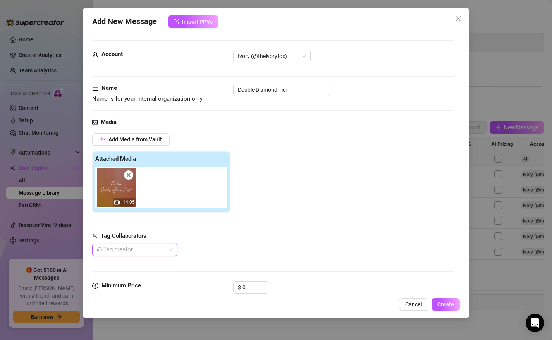
click at [149, 253] on div at bounding box center [131, 250] width 74 height 11
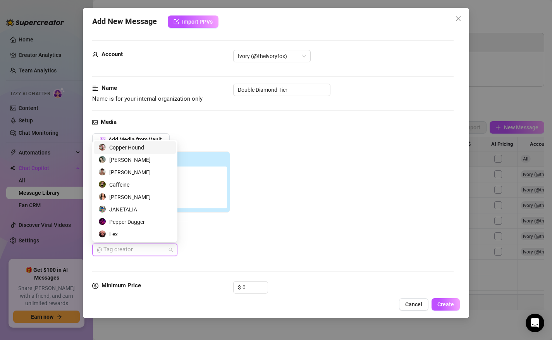
click at [127, 149] on div "Copper Hound" at bounding box center [134, 147] width 73 height 9
click at [277, 202] on div "Add Media from Vault Attached Media 14:05 Tag Collaborators Copper Hound" at bounding box center [273, 194] width 362 height 123
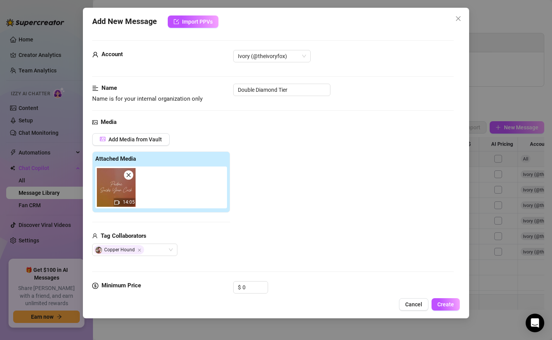
scroll to position [108, 0]
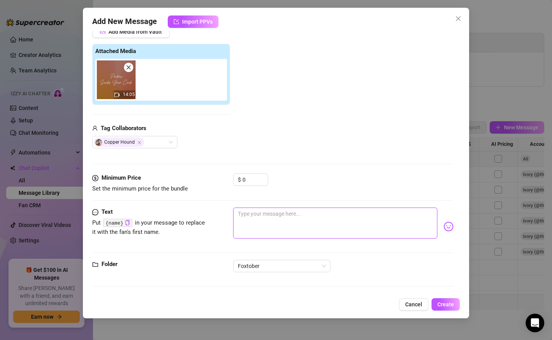
click at [252, 221] on textarea at bounding box center [335, 223] width 205 height 31
paste textarea "$500: Diamond Tier💎 THANK YOU SO MUCH!!! I'll keep you updated on the stretch g…"
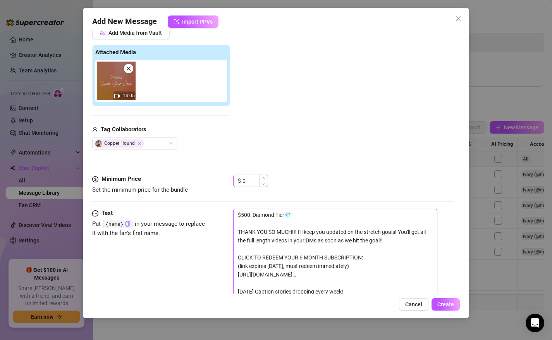
scroll to position [116, 0]
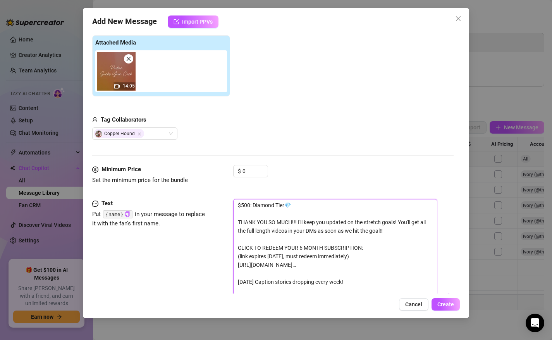
click at [243, 205] on textarea "$500: Diamond Tier💎 THANK YOU SO MUCH!!! I'll keep you updated on the stretch g…" at bounding box center [335, 294] width 205 height 191
click at [258, 206] on textarea "$1000: Diamond Tier💎 THANK YOU SO MUCH!!! I'll keep you updated on the stretch …" at bounding box center [335, 294] width 205 height 191
drag, startPoint x: 317, startPoint y: 207, endPoint x: 312, endPoint y: 207, distance: 5.8
click at [312, 207] on textarea "$1000: DOUBLE DIAMOND Tier💎 THANK YOU SO MUCH!!! I'll keep you updated on the s…" at bounding box center [335, 294] width 205 height 191
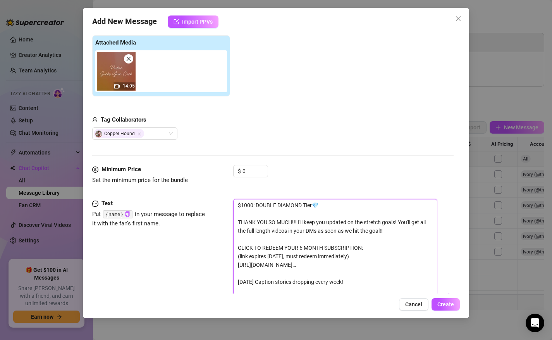
paste textarea "💎"
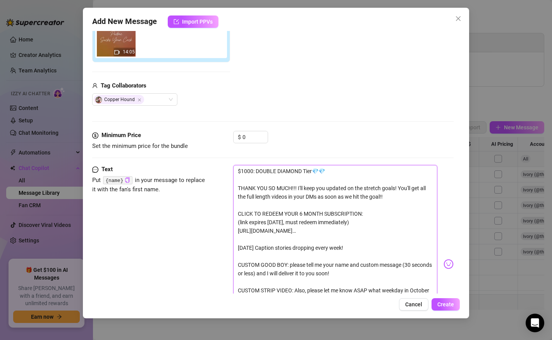
scroll to position [152, 0]
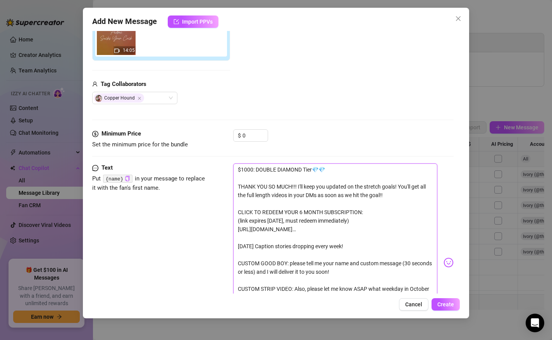
click at [302, 214] on textarea "$1000: DOUBLE DIAMOND Tier💎💎 THANK YOU SO MUCH!!! I'll keep you updated on the …" at bounding box center [335, 259] width 205 height 191
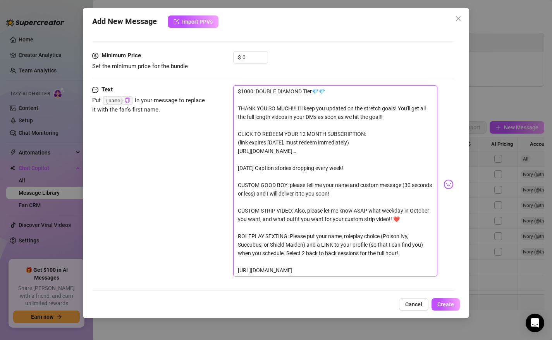
scroll to position [239, 0]
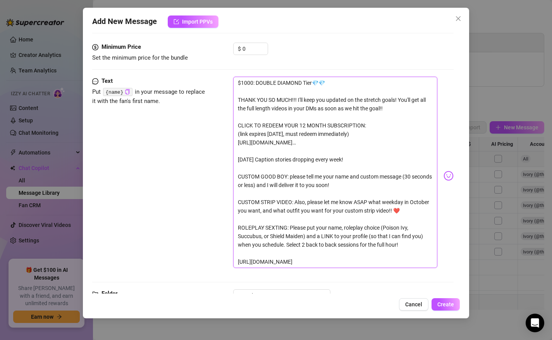
click at [238, 228] on textarea "$1000: DOUBLE DIAMOND Tier💎💎 THANK YOU SO MUCH!!! I'll keep you updated on the …" at bounding box center [335, 172] width 205 height 191
drag, startPoint x: 405, startPoint y: 246, endPoint x: 289, endPoint y: 248, distance: 116.3
click at [289, 248] on textarea "$1000: DOUBLE DIAMOND Tier💎💎 THANK YOU SO MUCH!!! I'll keep you updated on the …" at bounding box center [335, 172] width 205 height 191
click at [363, 247] on textarea "$1000: DOUBLE DIAMOND Tier💎💎 THANK YOU SO MUCH!!! I'll keep you updated on the …" at bounding box center [335, 172] width 205 height 191
drag, startPoint x: 389, startPoint y: 246, endPoint x: 317, endPoint y: 249, distance: 71.8
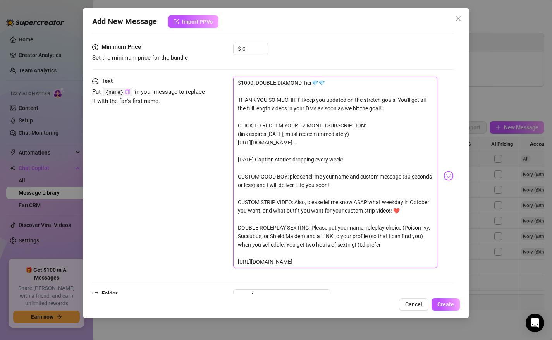
click at [317, 249] on textarea "$1000: DOUBLE DIAMOND Tier💎💎 THANK YOU SO MUCH!!! I'll keep you updated on the …" at bounding box center [335, 172] width 205 height 191
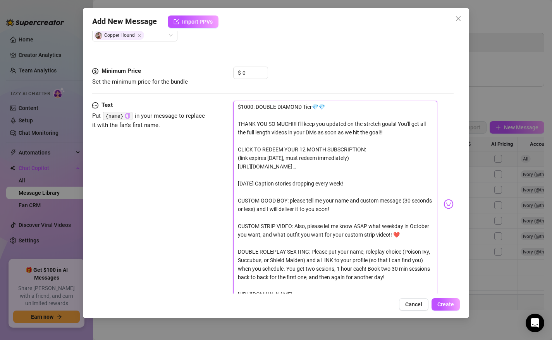
scroll to position [215, 0]
drag, startPoint x: 234, startPoint y: 168, endPoint x: 322, endPoint y: 171, distance: 87.3
click at [322, 171] on textarea "$1000: DOUBLE DIAMOND Tier💎💎 THANK YOU SO MUCH!!! I'll keep you updated on the …" at bounding box center [335, 200] width 205 height 200
paste textarea "fox/trial/mgl7k7eploat6hndo76uefmee71f5i6s"
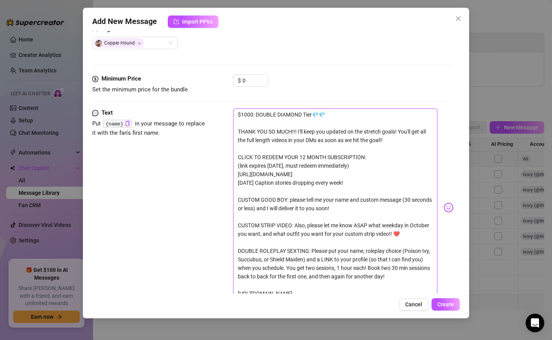
scroll to position [268, 0]
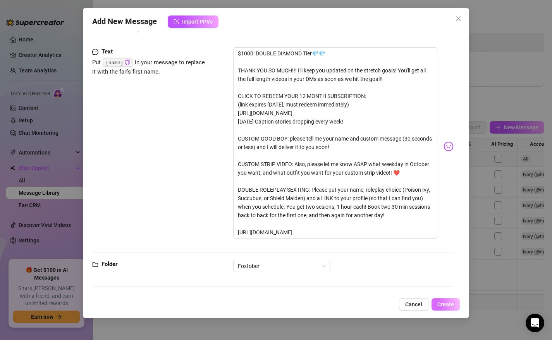
click at [448, 307] on span "Create" at bounding box center [446, 305] width 17 height 6
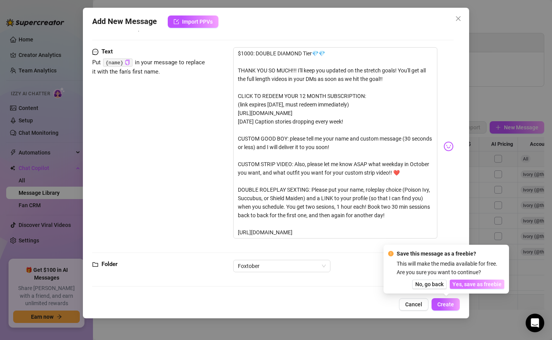
click at [475, 283] on span "Yes, save as freebie" at bounding box center [477, 284] width 49 height 6
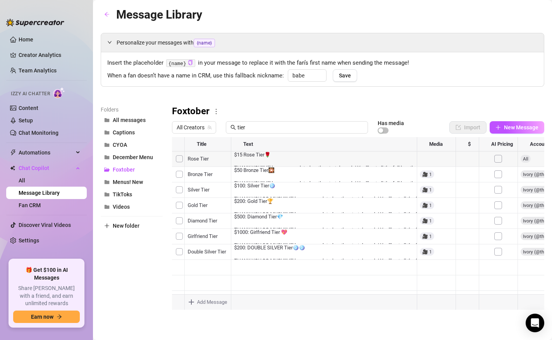
scroll to position [0, 0]
click at [213, 159] on div at bounding box center [358, 223] width 372 height 173
click at [202, 160] on div at bounding box center [358, 223] width 372 height 173
click at [188, 158] on textarea "Rose Tier" at bounding box center [208, 156] width 48 height 7
click at [202, 171] on div at bounding box center [358, 223] width 372 height 173
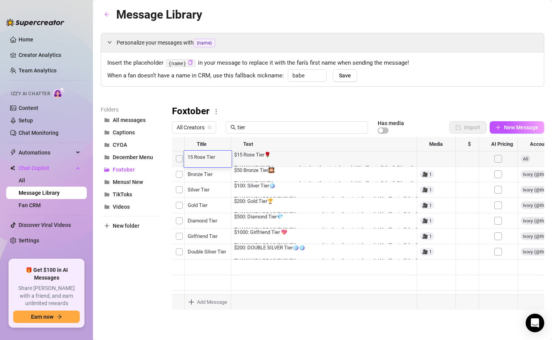
click at [202, 171] on div at bounding box center [358, 223] width 372 height 173
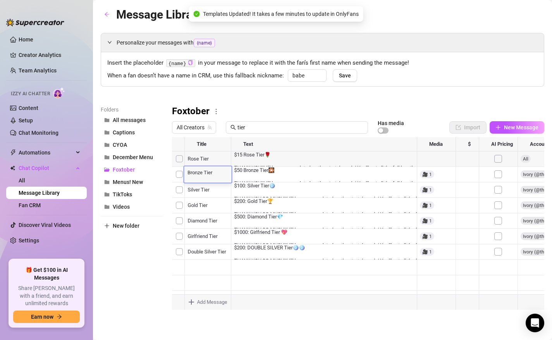
click at [187, 173] on textarea "Bronze Tier" at bounding box center [208, 172] width 48 height 7
click at [202, 172] on textarea "50" at bounding box center [208, 172] width 48 height 7
click at [193, 191] on div at bounding box center [358, 223] width 372 height 173
click at [188, 189] on textarea "Silver Tier" at bounding box center [208, 187] width 48 height 7
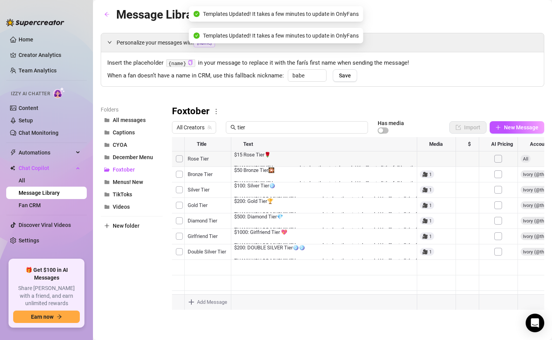
click at [193, 205] on div at bounding box center [358, 223] width 372 height 173
click at [193, 205] on textarea "Gold Tier" at bounding box center [208, 203] width 48 height 7
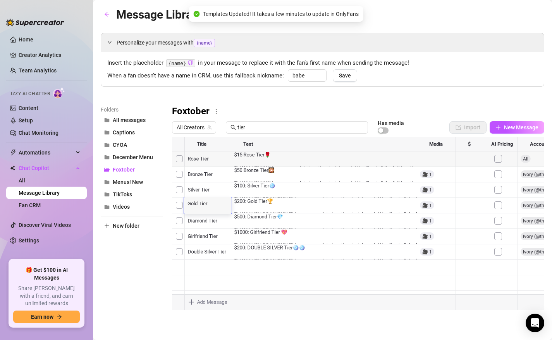
click at [188, 205] on textarea "Gold Tier" at bounding box center [208, 203] width 48 height 7
click at [204, 216] on div at bounding box center [358, 223] width 372 height 173
click at [204, 216] on textarea "Diamond Tier" at bounding box center [208, 218] width 48 height 7
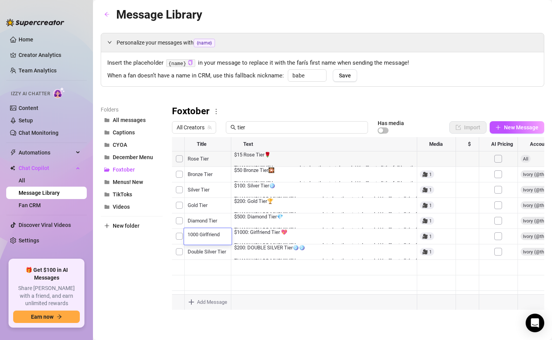
click at [150, 241] on div "Folders All messages Captions CYOA December Menu Foxtober Menus! New TikToks Vi…" at bounding box center [132, 207] width 62 height 205
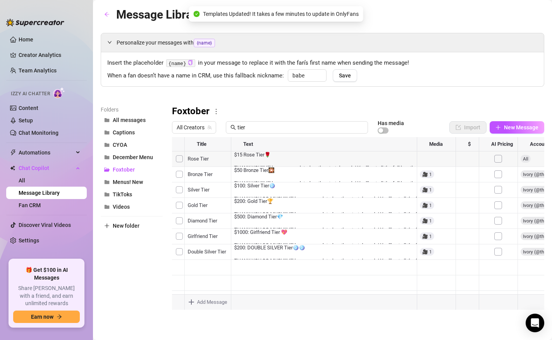
click at [209, 255] on div at bounding box center [358, 223] width 372 height 173
click at [190, 251] on textarea "Double Silver Tier" at bounding box center [208, 249] width 48 height 7
click at [189, 251] on textarea "Double Silver Tier" at bounding box center [208, 249] width 48 height 7
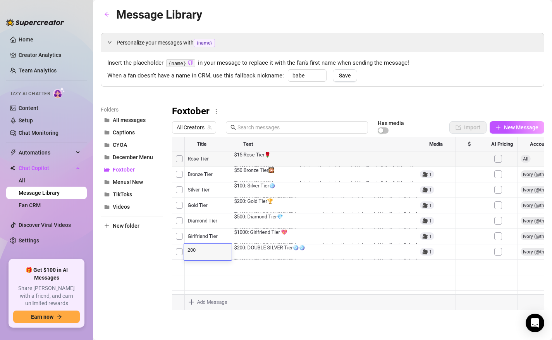
click at [204, 251] on textarea "200" at bounding box center [208, 249] width 48 height 7
click at [148, 264] on div "Folders All messages Captions CYOA December Menu Foxtober Menus! New TikToks Vi…" at bounding box center [132, 207] width 62 height 205
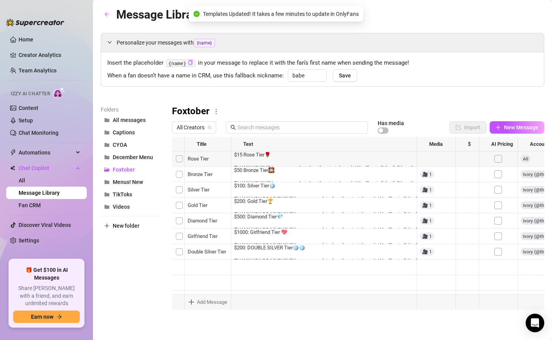
click at [198, 253] on div at bounding box center [358, 223] width 372 height 173
click at [198, 253] on div "200 Double Silver Tier 200 Double Silver Tier" at bounding box center [208, 252] width 48 height 17
click at [204, 248] on textarea "200 Double Silver Tier" at bounding box center [208, 249] width 48 height 7
click at [209, 271] on div at bounding box center [358, 223] width 372 height 173
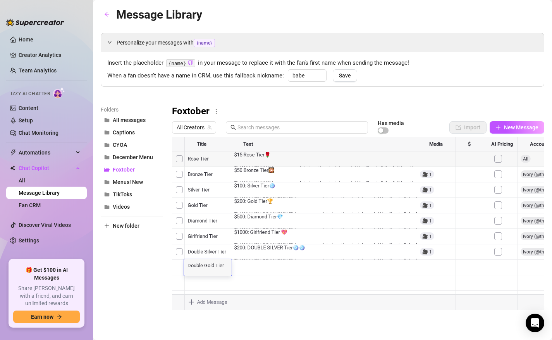
scroll to position [0, 0]
click at [209, 271] on div "Double Gold Tier Double Gold Tier" at bounding box center [208, 267] width 48 height 17
click at [186, 265] on textarea "Double Gold Tier" at bounding box center [208, 265] width 48 height 7
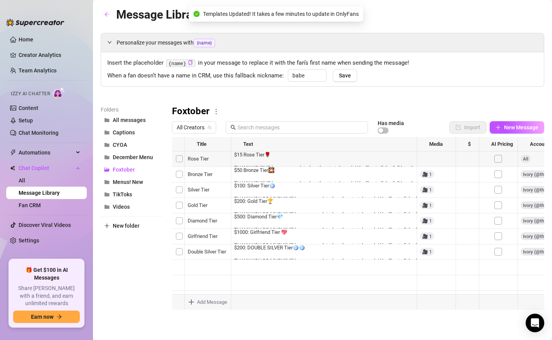
click at [202, 282] on div at bounding box center [358, 223] width 372 height 173
click at [202, 282] on textarea "Double Diamond Tier" at bounding box center [208, 280] width 48 height 7
click at [188, 282] on textarea "Double Diamond Tier" at bounding box center [208, 280] width 48 height 7
click at [125, 294] on div "Folders All messages Captions CYOA December Menu Foxtober Menus! New TikToks Vi…" at bounding box center [132, 207] width 62 height 205
